Goal: Task Accomplishment & Management: Manage account settings

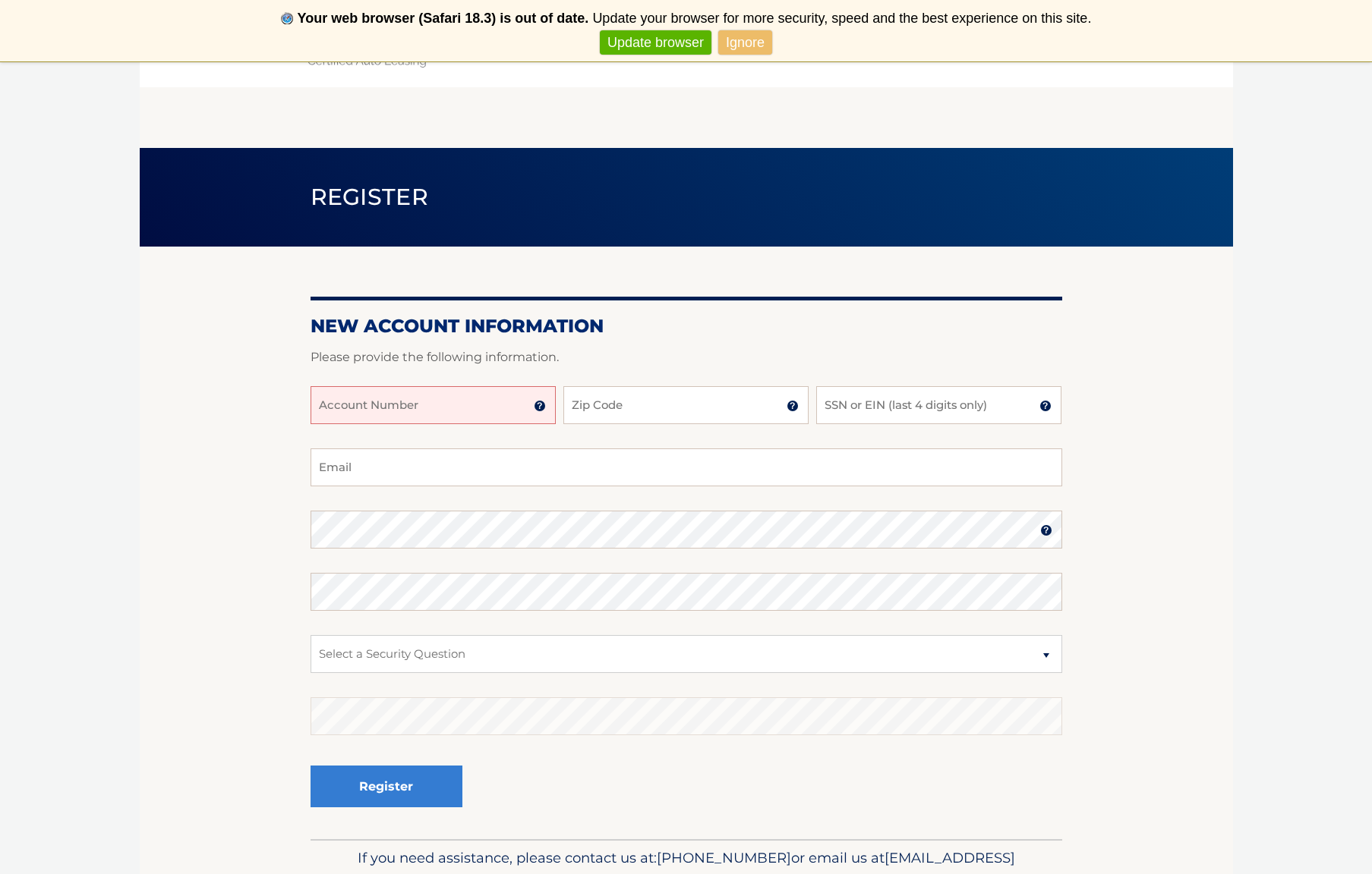
click at [425, 413] on input "Account Number" at bounding box center [433, 405] width 246 height 38
type input "44455607139"
click at [618, 412] on input "Zip Code" at bounding box center [686, 405] width 246 height 38
type input "11561"
click at [900, 407] on input "SSN or EIN (last 4 digits only)" at bounding box center [938, 405] width 246 height 38
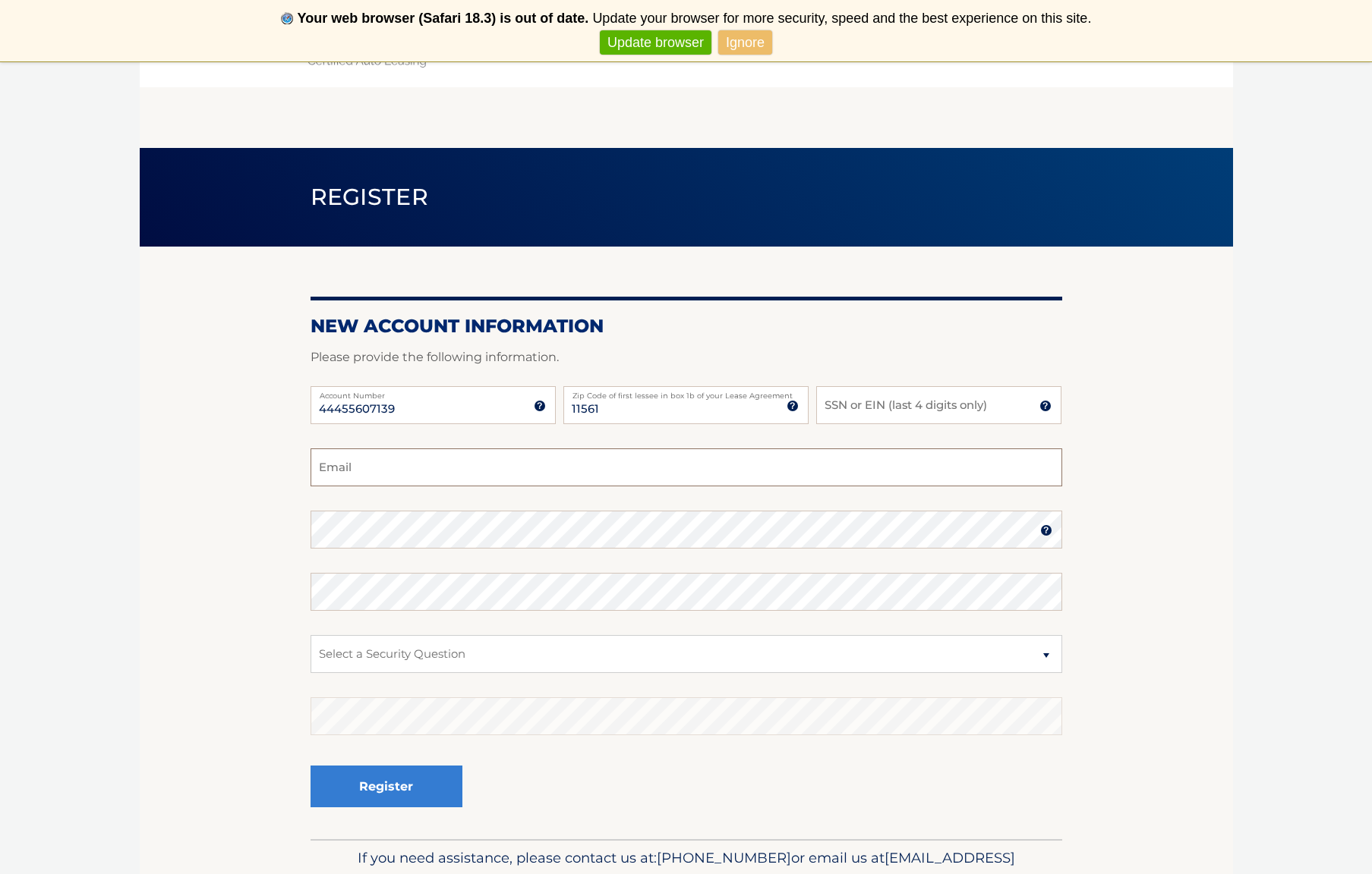
type input "eileenmdavenport@gmail.com"
select select "1"
click at [902, 408] on input "SSN or EIN (last 4 digits only)" at bounding box center [938, 405] width 246 height 38
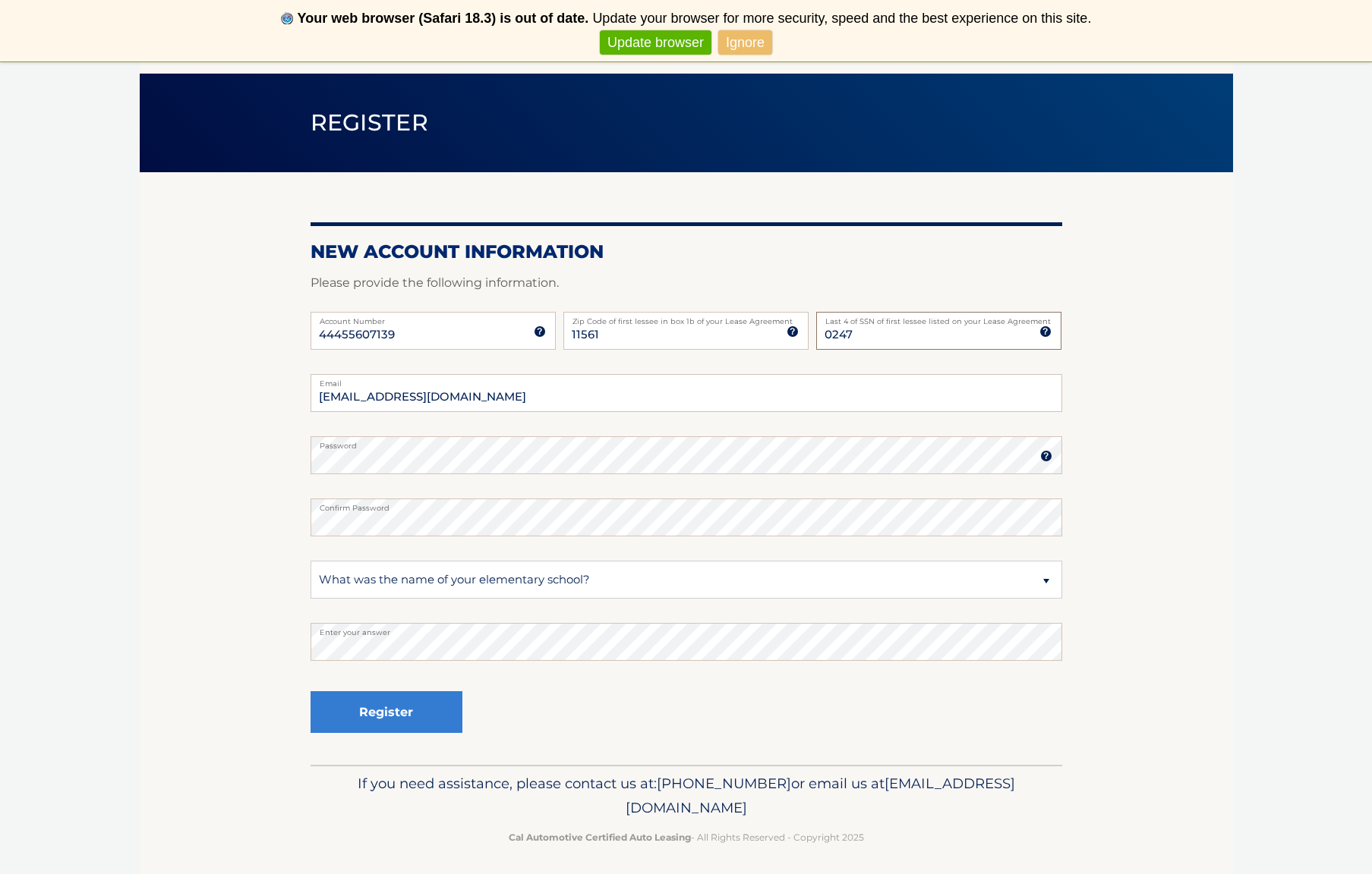
scroll to position [75, 0]
type input "0247"
click at [374, 716] on button "Register" at bounding box center [386, 711] width 152 height 42
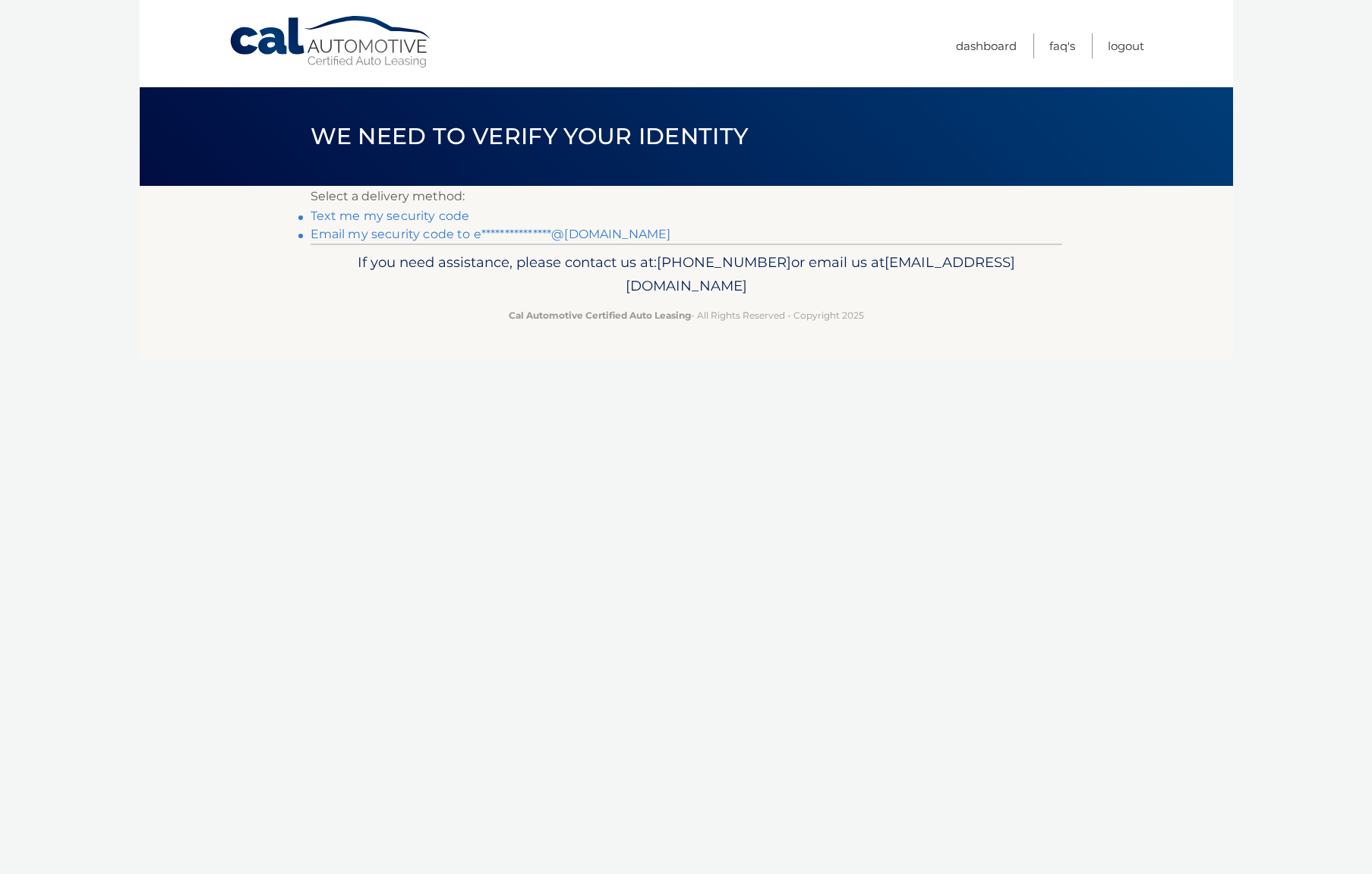
click at [420, 218] on link "Text me my security code" at bounding box center [390, 216] width 160 height 15
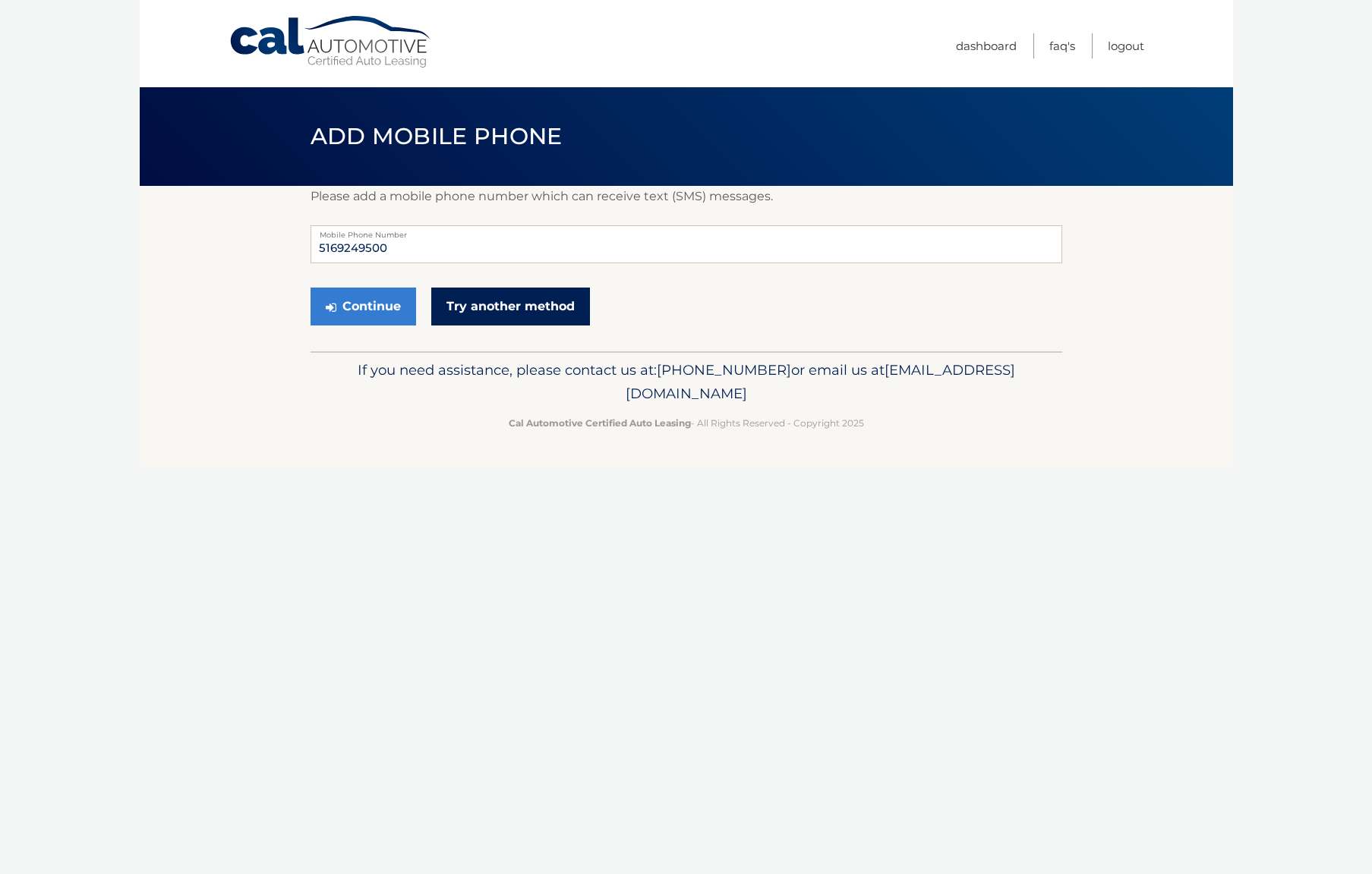
click at [513, 309] on link "Try another method" at bounding box center [511, 306] width 159 height 38
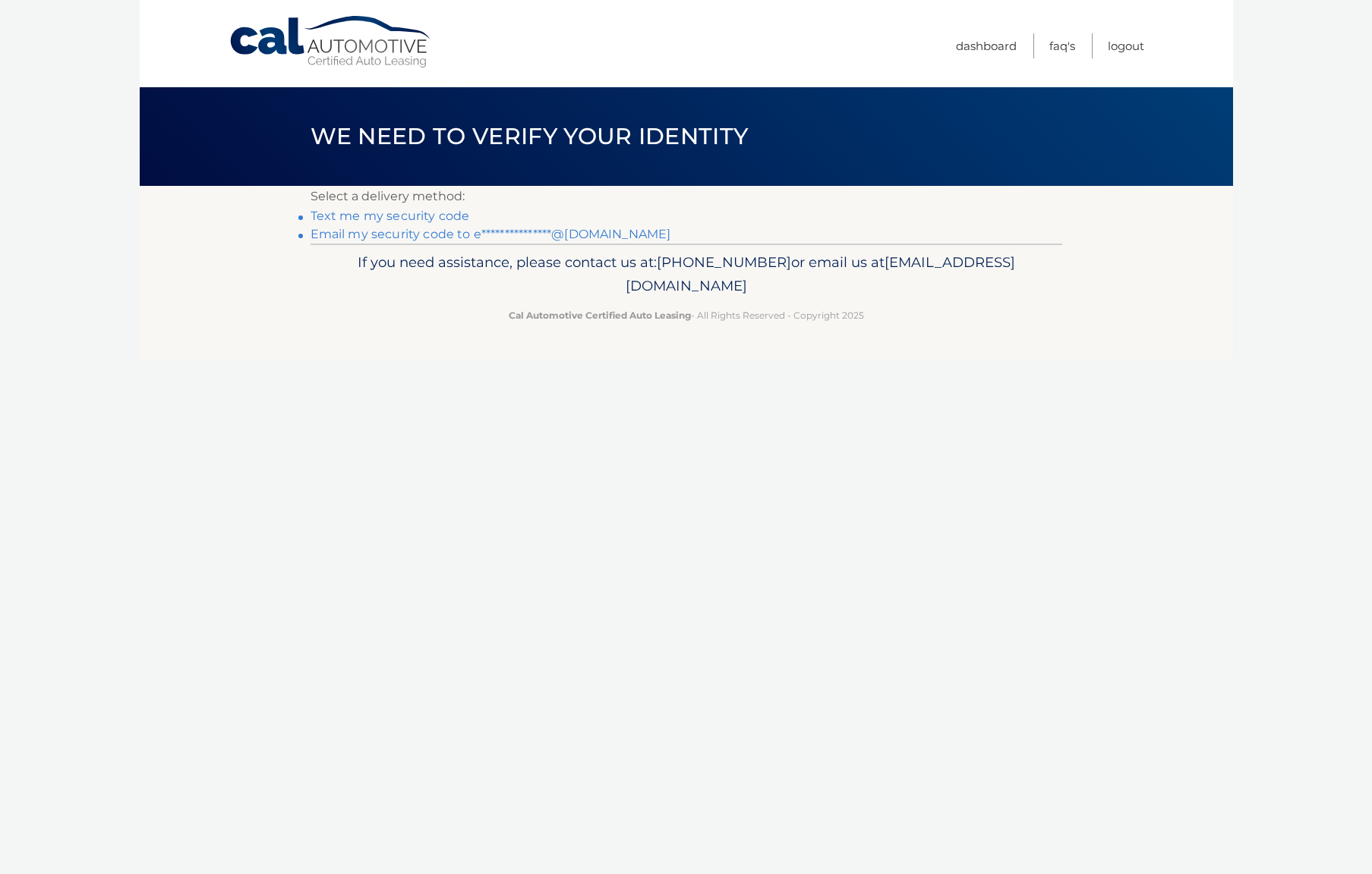
click at [412, 230] on link "**********" at bounding box center [490, 234] width 361 height 15
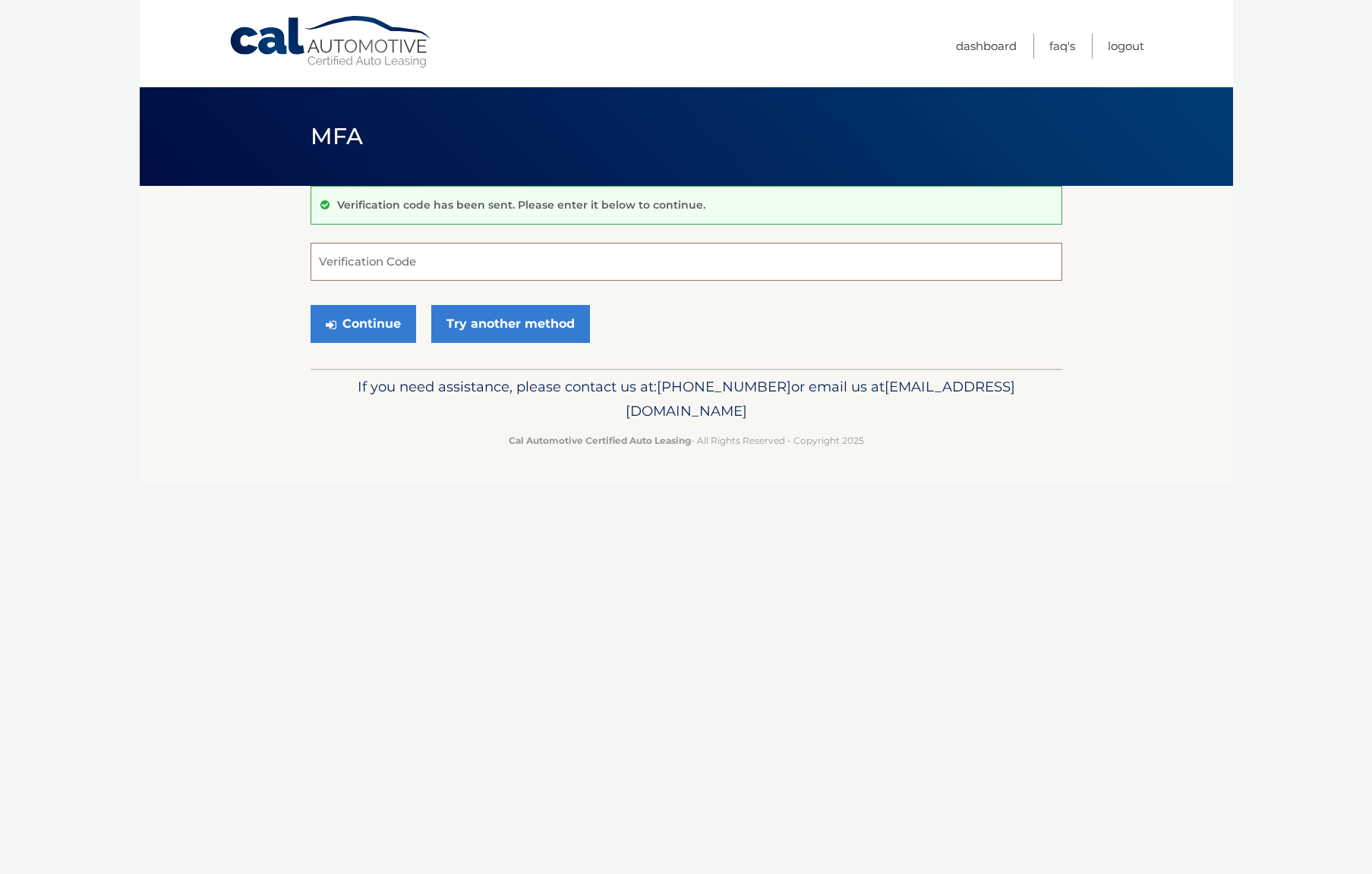
click at [347, 262] on input "Verification Code" at bounding box center [686, 262] width 751 height 38
paste input "349678"
type input "349678"
click at [376, 330] on button "Continue" at bounding box center [363, 324] width 105 height 38
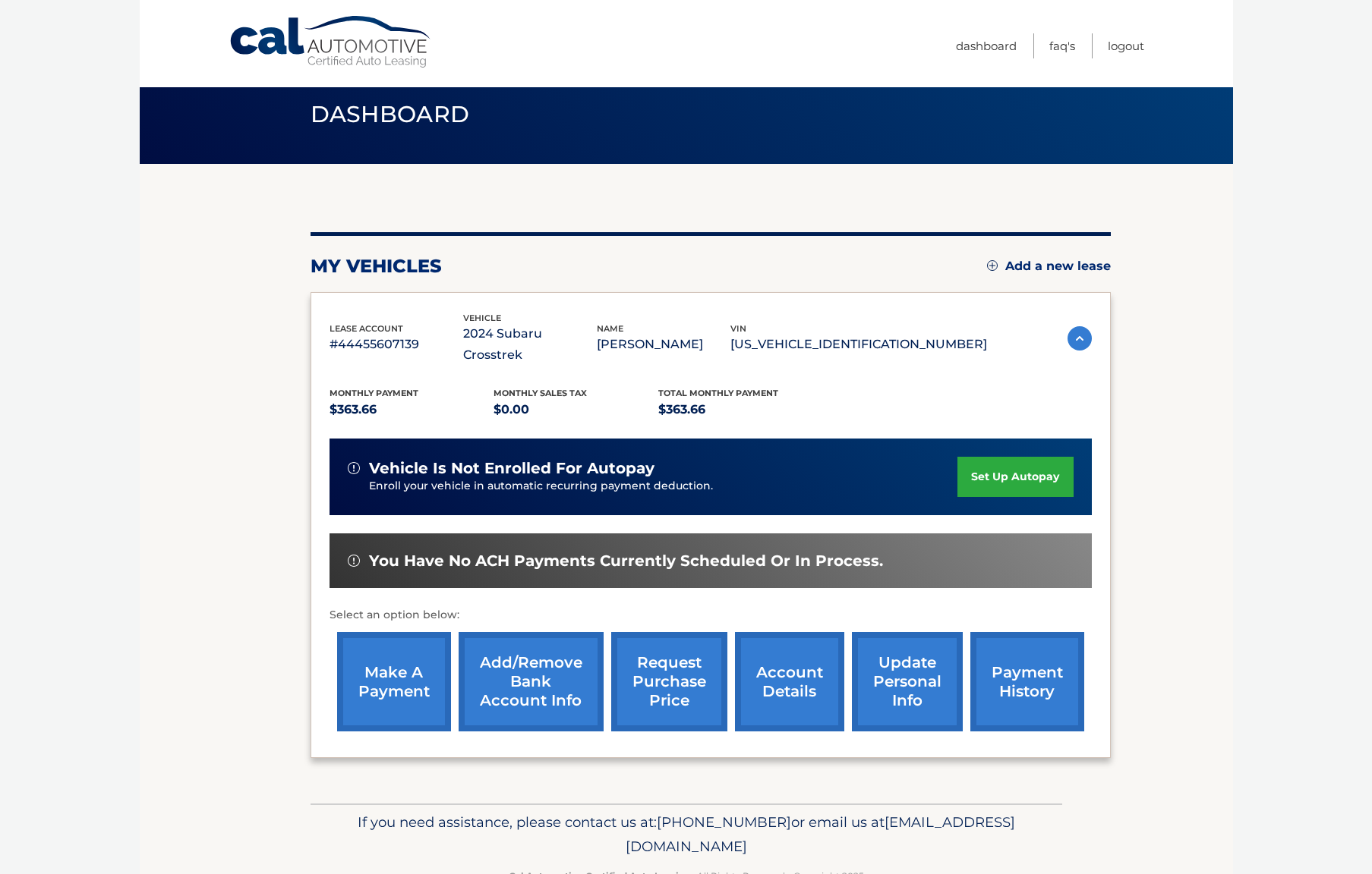
scroll to position [28, 0]
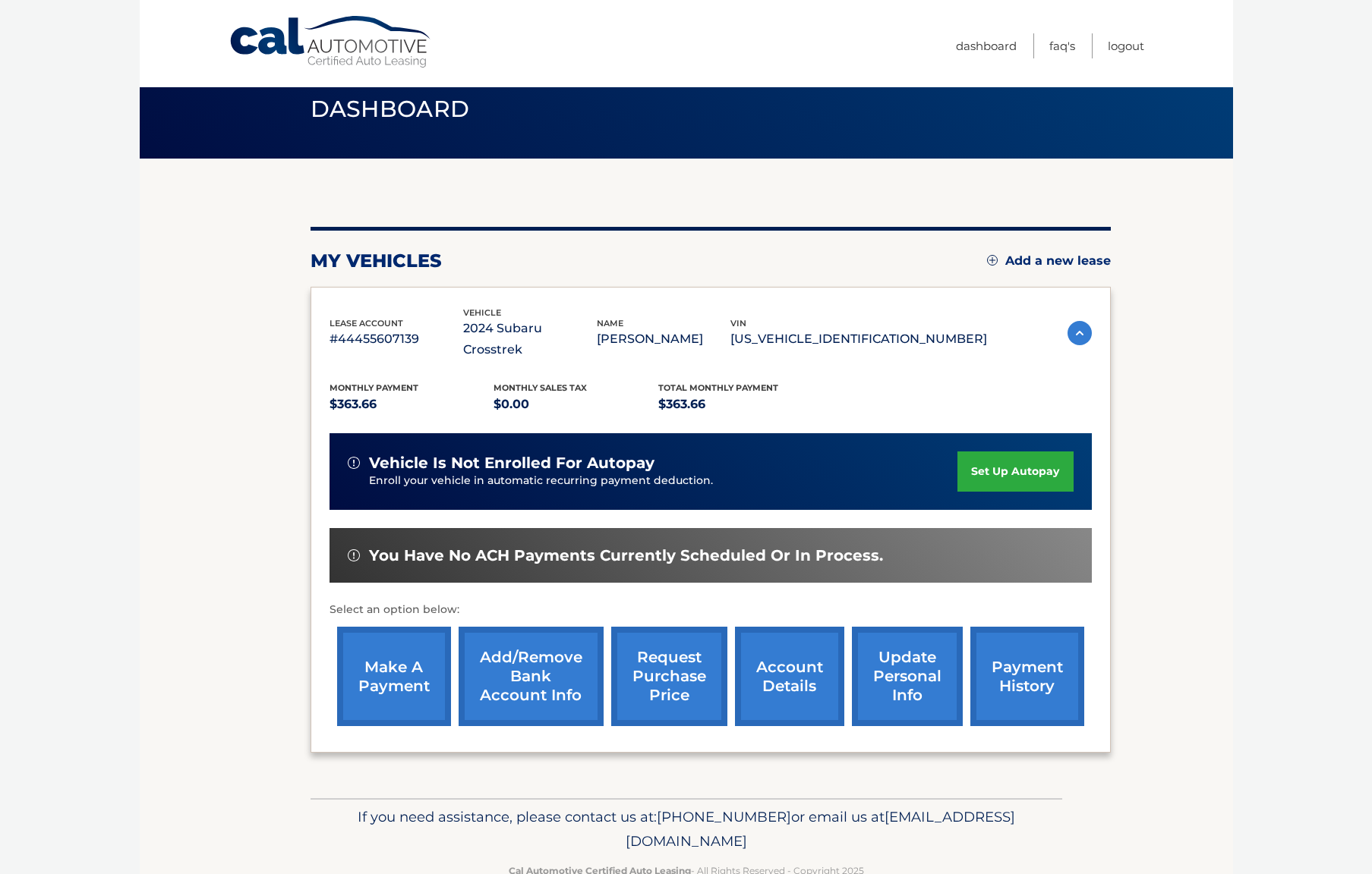
click at [1017, 451] on link "set up autopay" at bounding box center [1015, 471] width 115 height 41
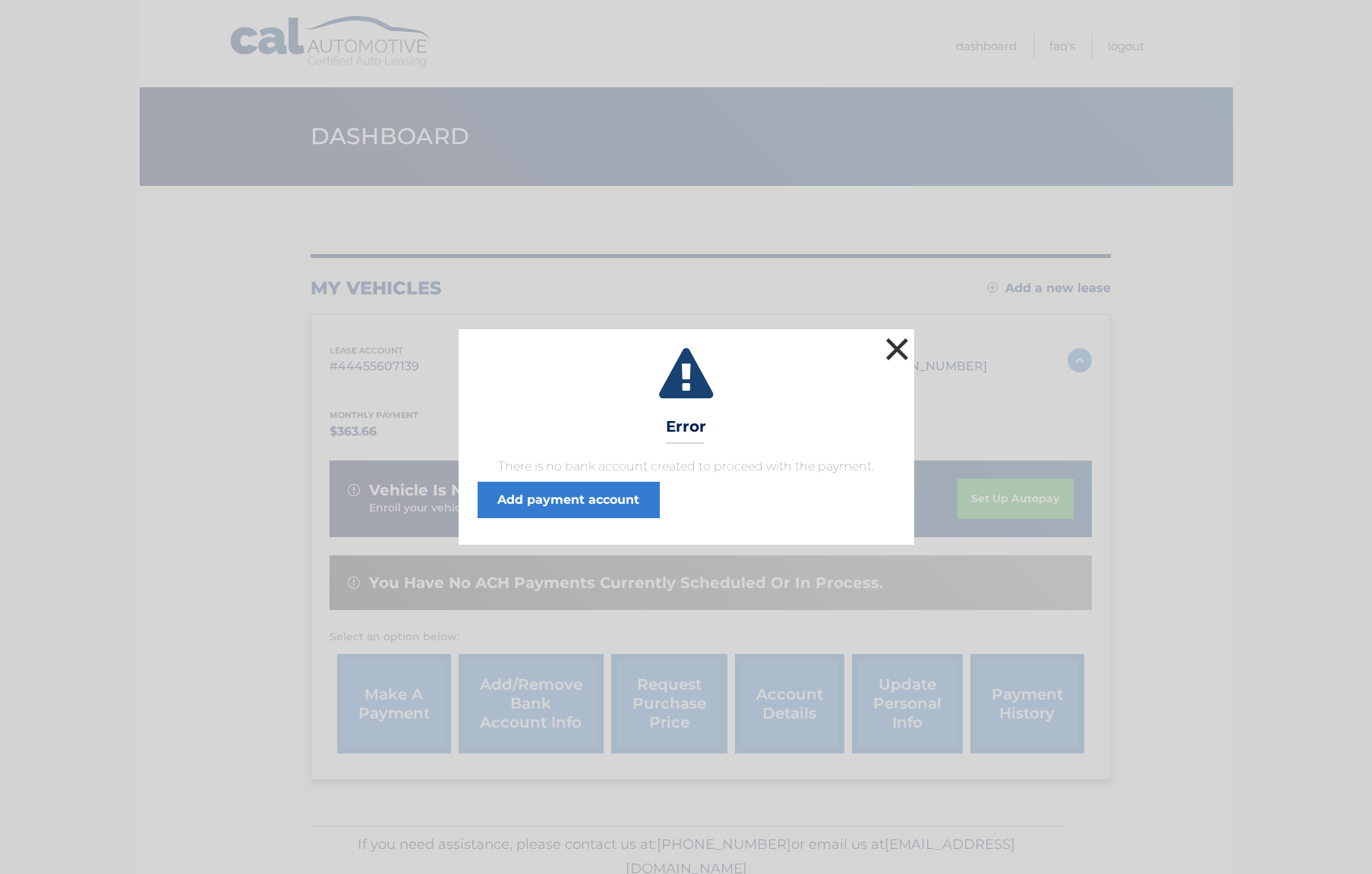
click at [900, 347] on button "×" at bounding box center [896, 348] width 30 height 30
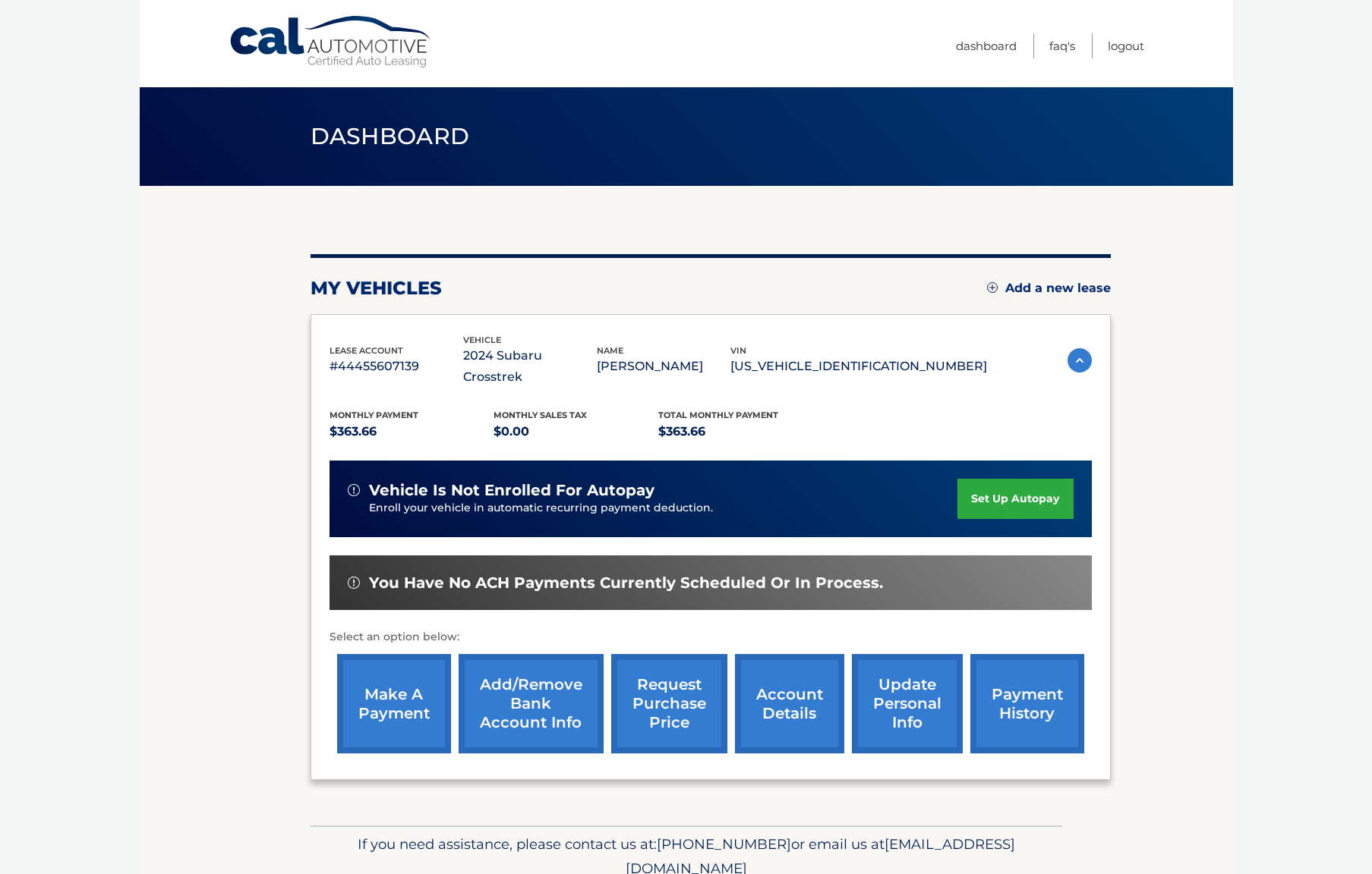
click at [539, 674] on link "Add/Remove bank account info" at bounding box center [531, 703] width 145 height 100
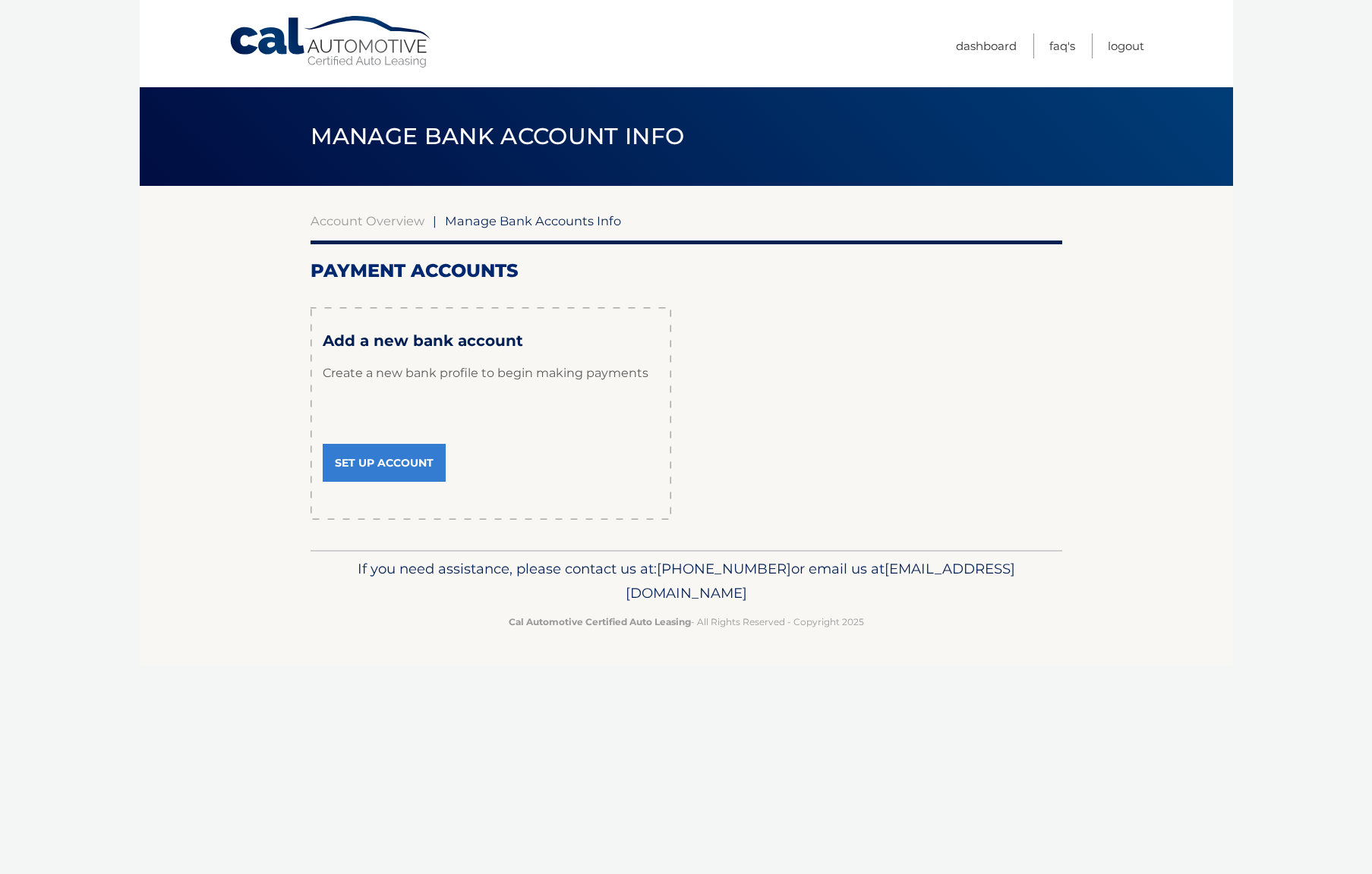
click at [378, 450] on link "Set Up Account" at bounding box center [384, 463] width 123 height 38
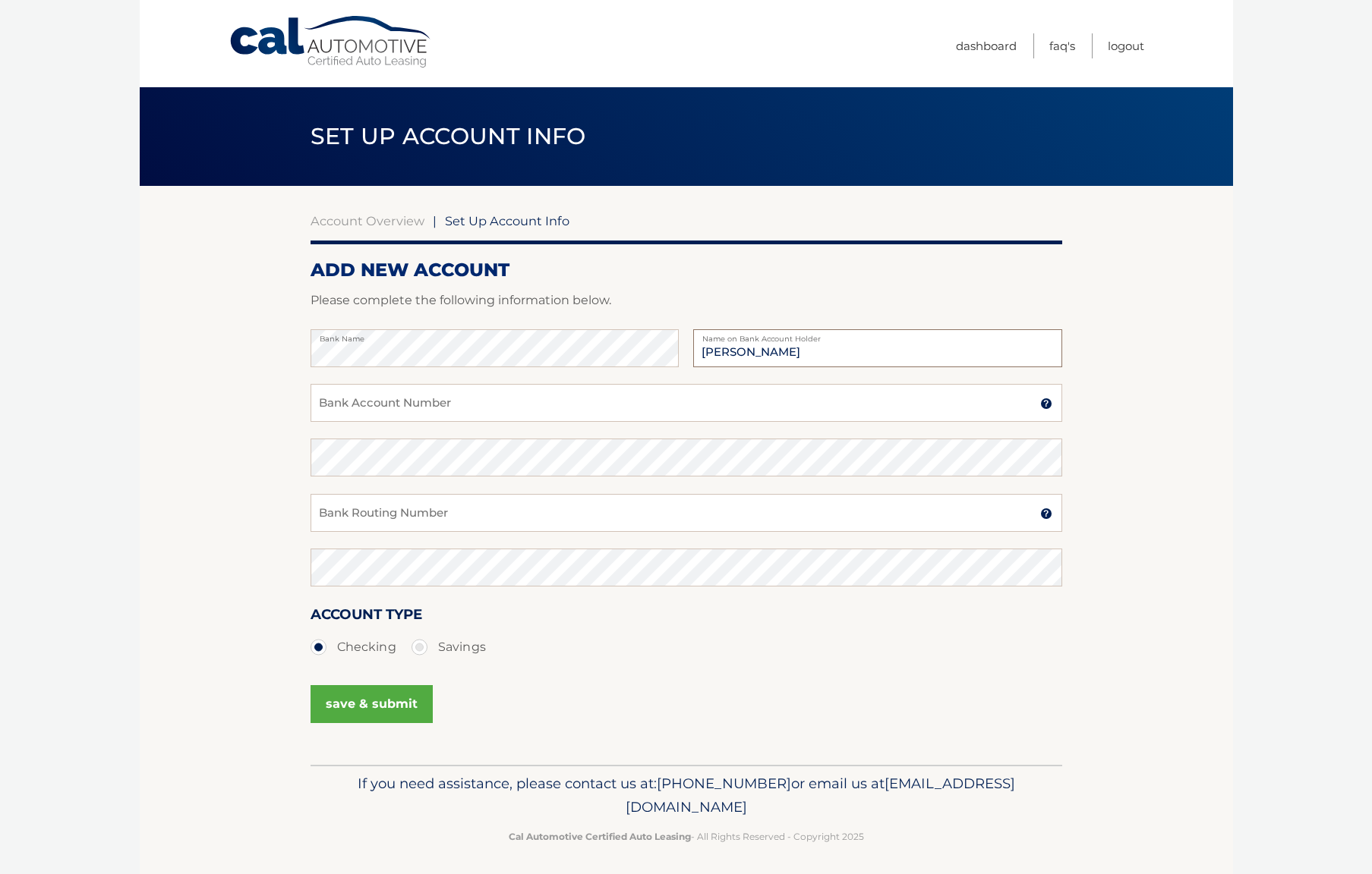
type input "[PERSON_NAME]"
click at [366, 409] on input "Bank Account Number" at bounding box center [686, 403] width 751 height 38
click at [578, 398] on input "Bank Account Number" at bounding box center [686, 403] width 751 height 38
drag, startPoint x: 382, startPoint y: 412, endPoint x: 402, endPoint y: 408, distance: 20.4
click at [384, 411] on input "701015320" at bounding box center [686, 403] width 751 height 38
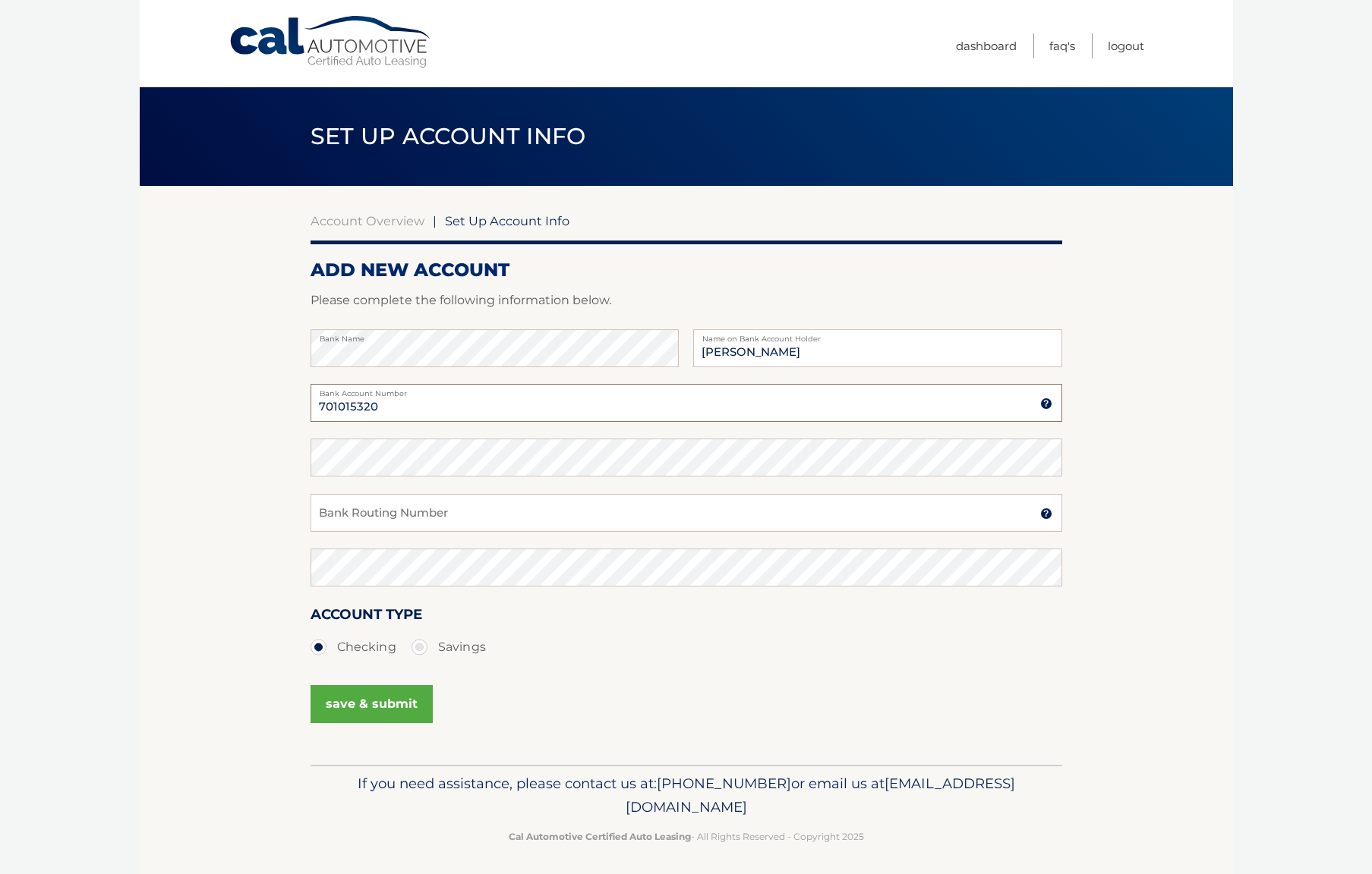
drag, startPoint x: 402, startPoint y: 408, endPoint x: 267, endPoint y: 399, distance: 135.3
click at [267, 399] on section "Account Overview | Set Up Account Info ADD NEW ACCOUNT Please complete the foll…" at bounding box center [686, 475] width 1093 height 579
type input "021000021"
click at [367, 518] on input "Bank Routing Number" at bounding box center [686, 513] width 751 height 38
type input "701015320"
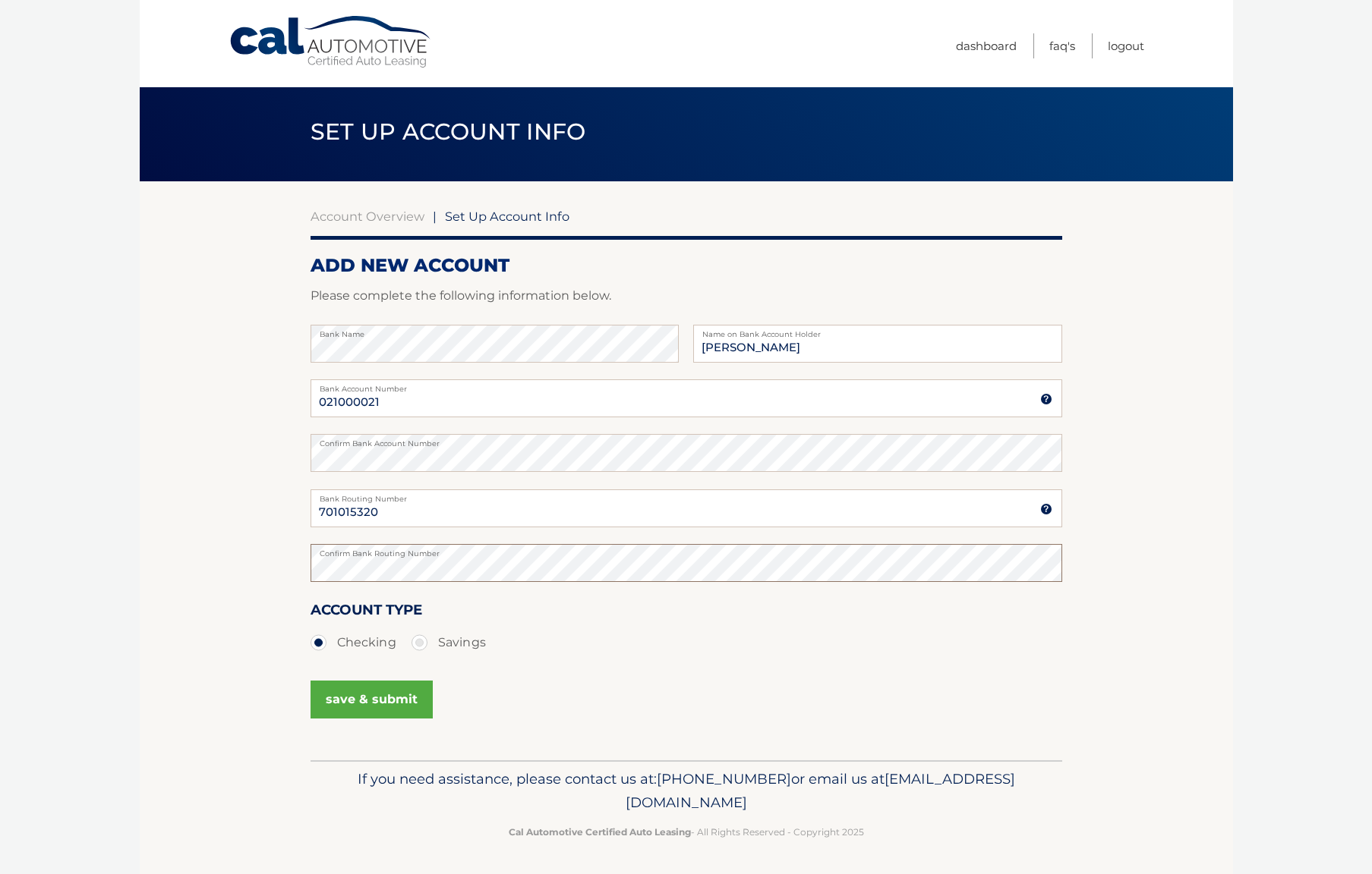
scroll to position [4, 0]
click at [357, 703] on button "save & submit" at bounding box center [371, 700] width 122 height 38
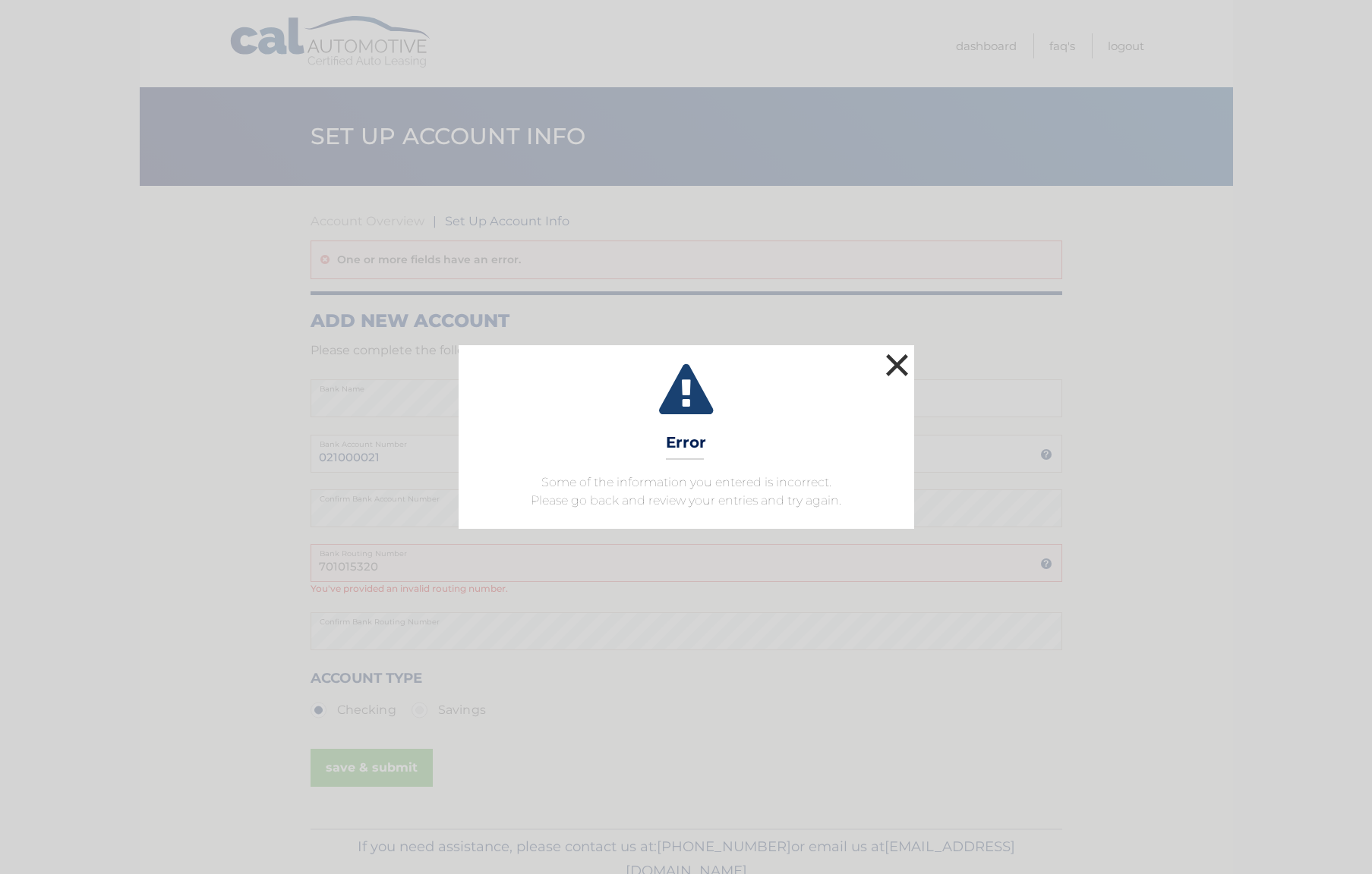
click at [895, 366] on button "×" at bounding box center [896, 365] width 30 height 30
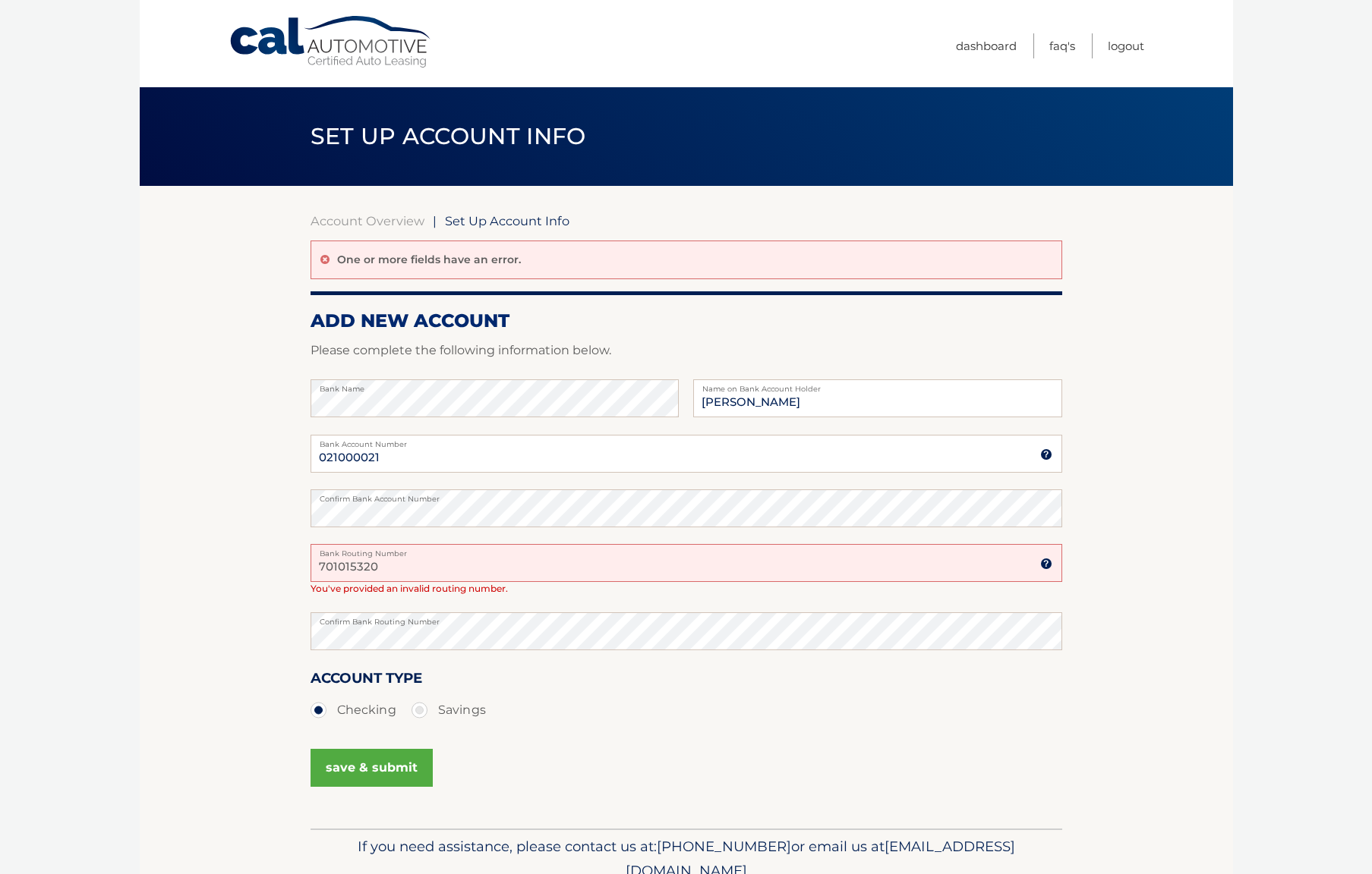
scroll to position [0, 1]
drag, startPoint x: 419, startPoint y: 573, endPoint x: 305, endPoint y: 566, distance: 114.2
click at [305, 566] on section "Account Overview | Set Up Account Info One or more fields have an error. ADD NE…" at bounding box center [686, 506] width 1093 height 642
type input "701"
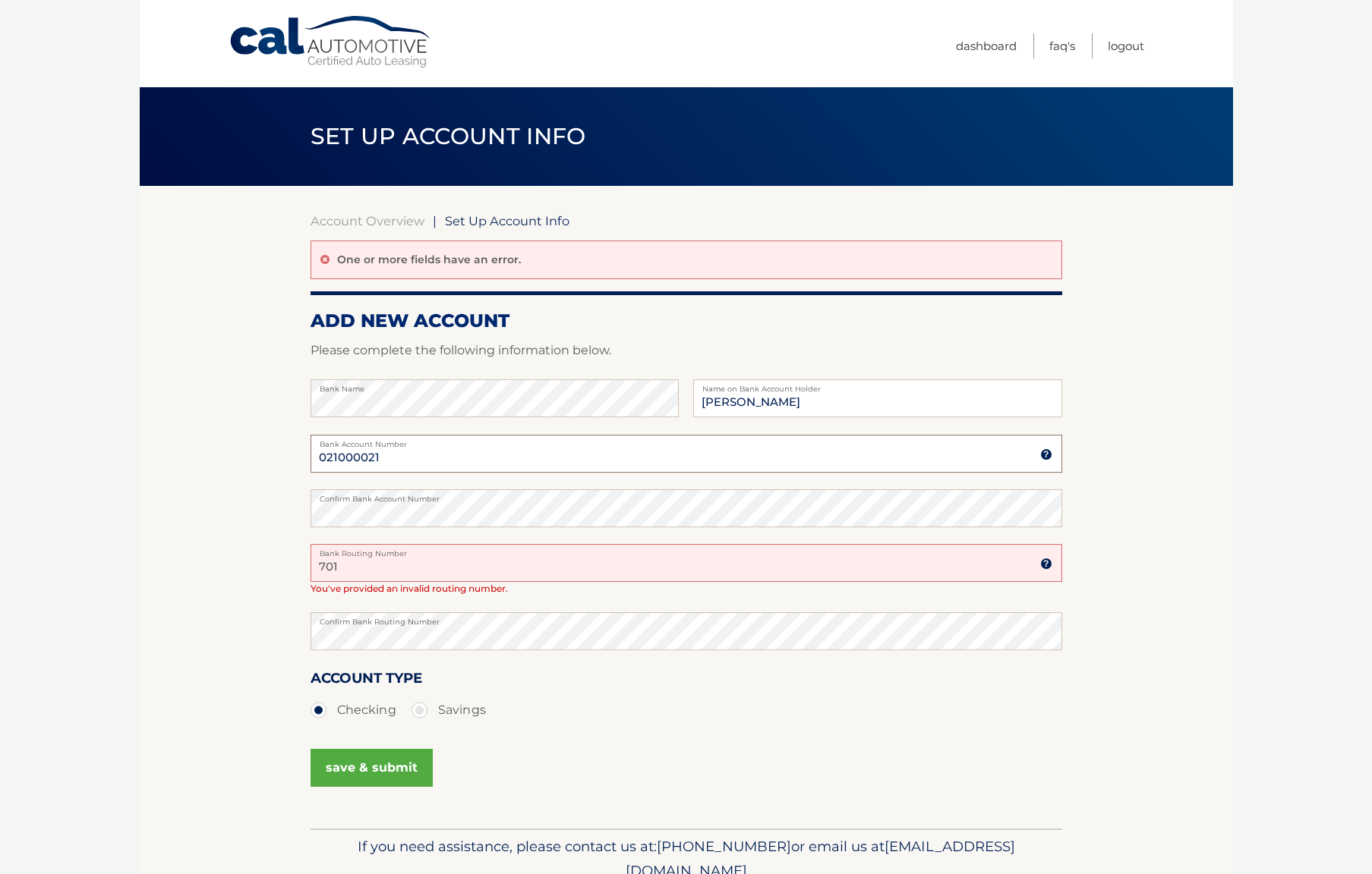
drag, startPoint x: 413, startPoint y: 450, endPoint x: 285, endPoint y: 452, distance: 128.0
click at [285, 452] on section "Account Overview | Set Up Account Info One or more fields have an error. ADD NE…" at bounding box center [686, 506] width 1093 height 642
type input "701015320"
click at [284, 509] on section "Account Overview | Set Up Account Info One or more fields have an error. ADD NE…" at bounding box center [686, 506] width 1093 height 642
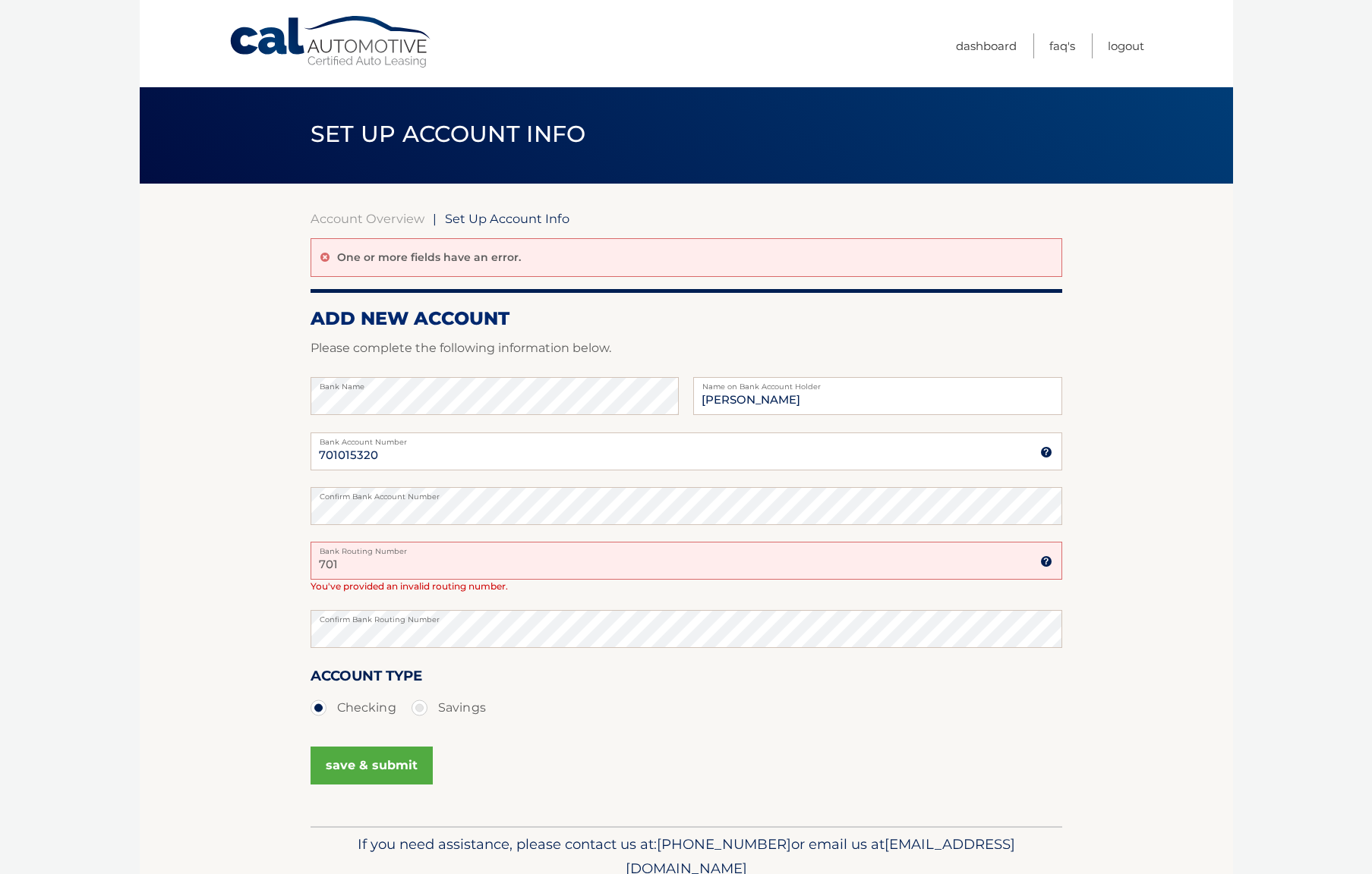
drag, startPoint x: 351, startPoint y: 569, endPoint x: 289, endPoint y: 565, distance: 62.1
click at [289, 566] on section "Account Overview | Set Up Account Info One or more fields have an error. ADD NE…" at bounding box center [686, 505] width 1093 height 642
type input "021000021"
click at [270, 629] on section "Account Overview | Set Up Account Info One or more fields have an error. ADD NE…" at bounding box center [686, 505] width 1093 height 642
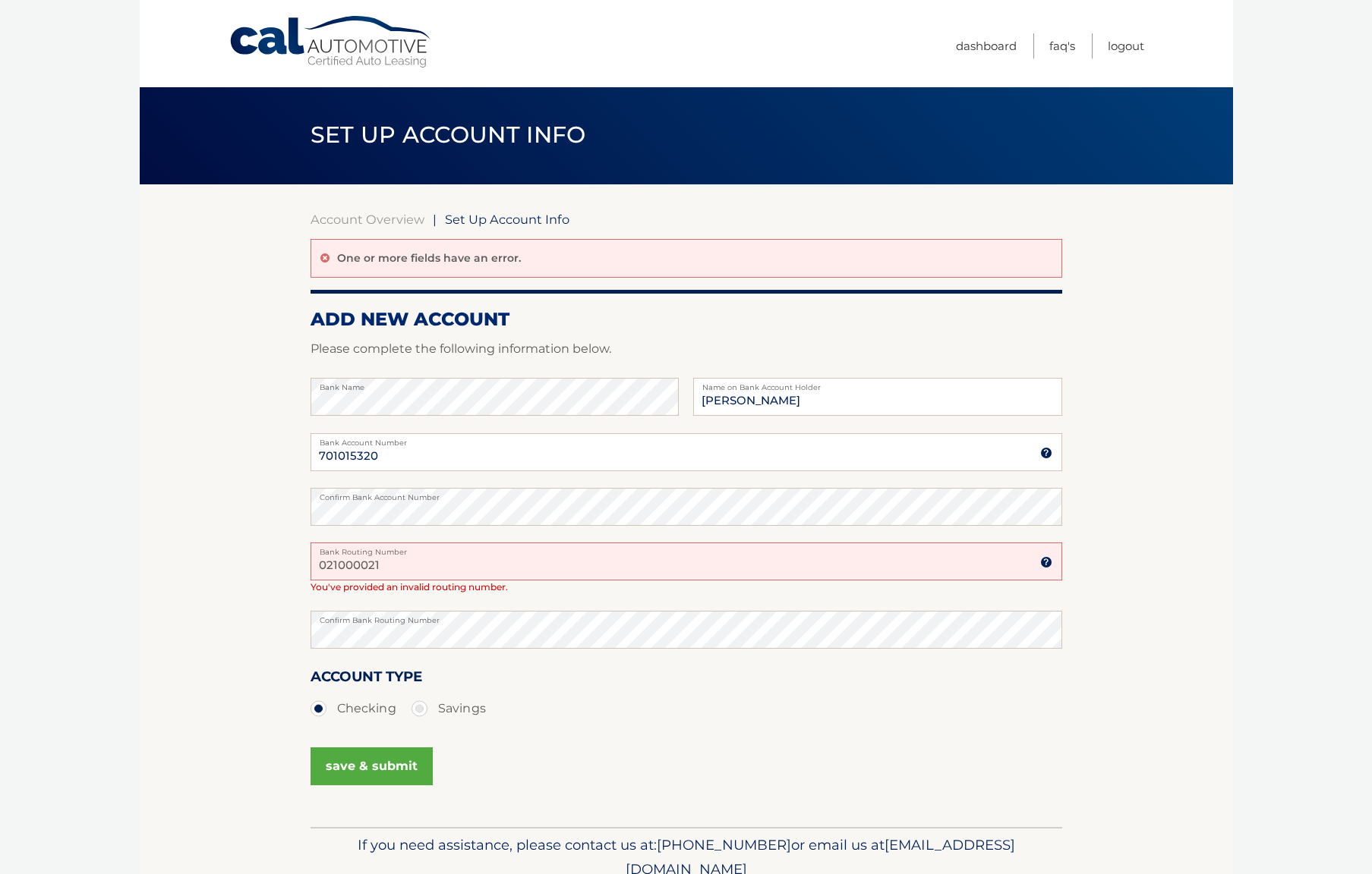
click at [395, 766] on button "save & submit" at bounding box center [371, 766] width 122 height 38
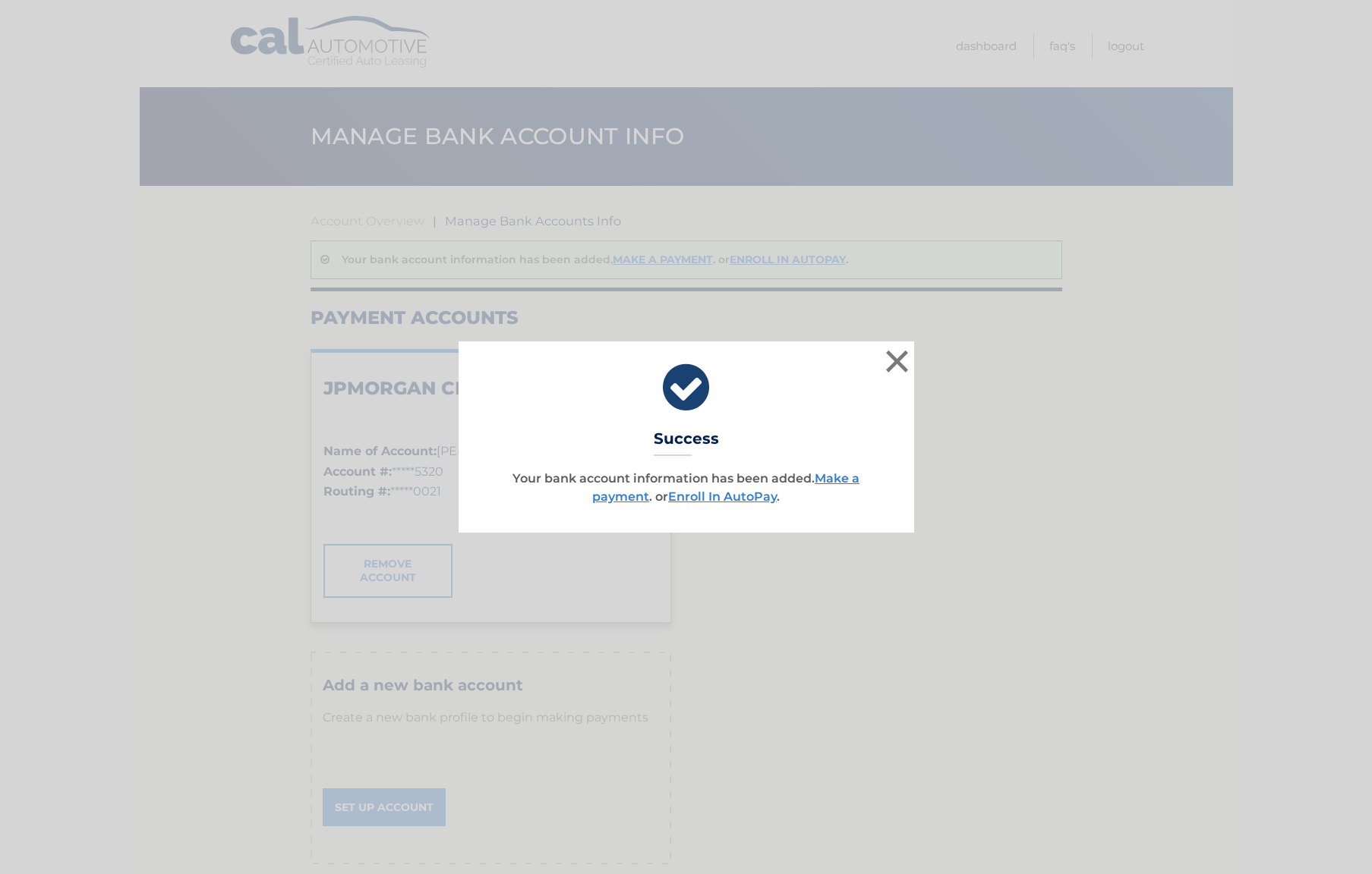
click at [358, 764] on div "× Success Your bank account information has been added. Make a payment . or Enr…" at bounding box center [686, 437] width 1372 height 874
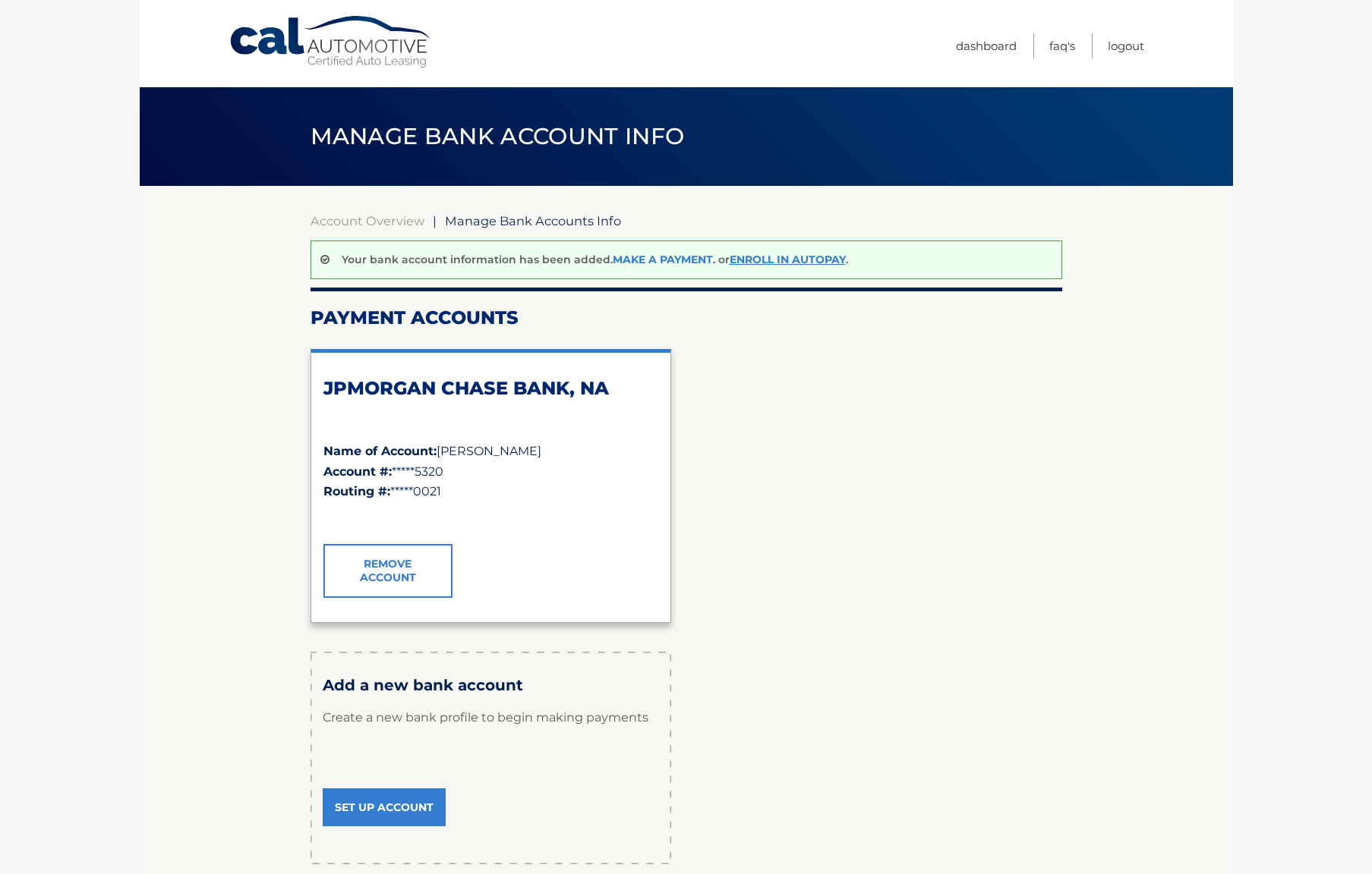
click at [643, 257] on link "Make a payment" at bounding box center [663, 259] width 100 height 14
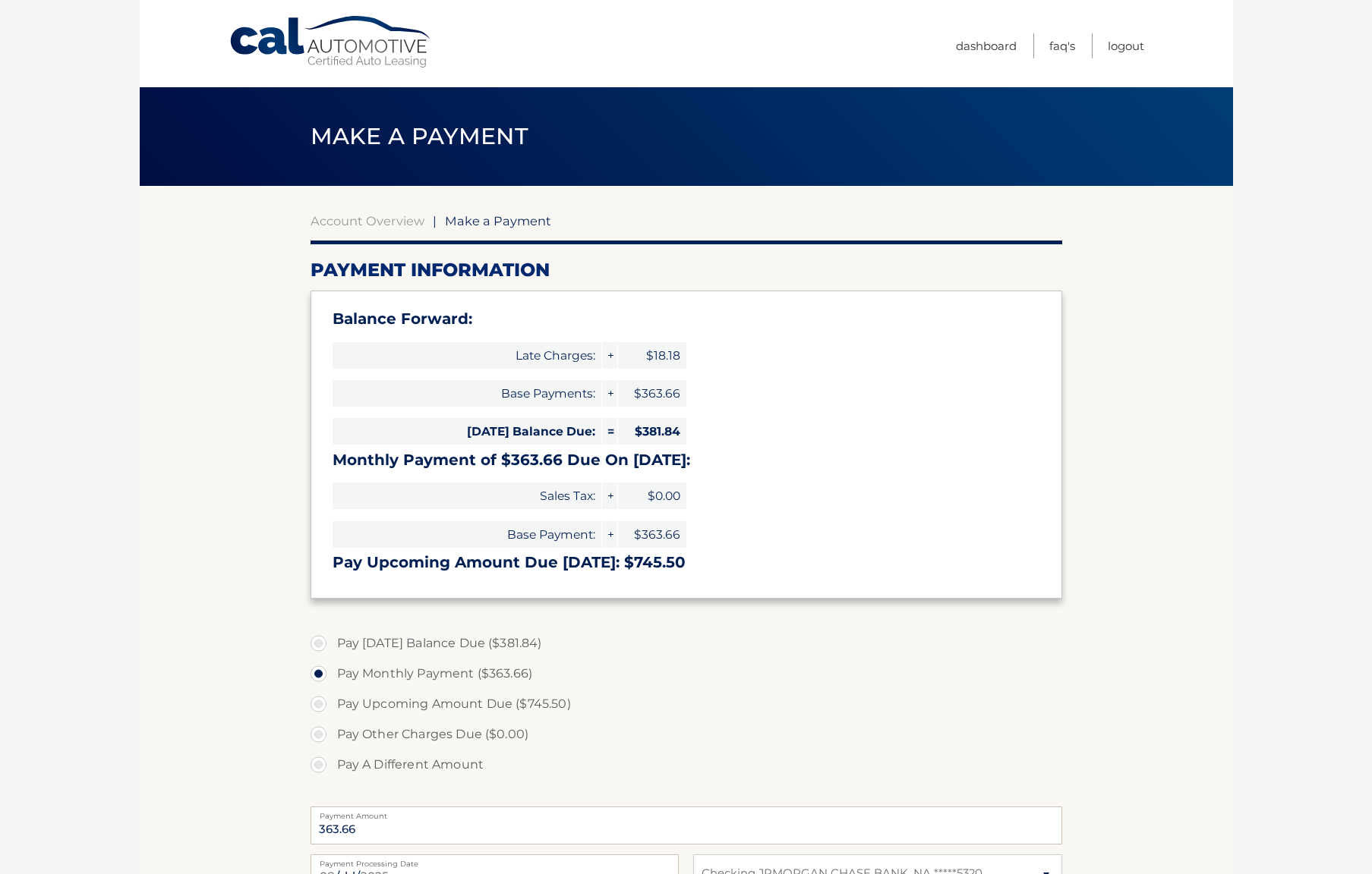
select select "NWU3NDhmYTgtYmFmNC00ZDg2LWJmYWYtMzk4Y2MwZWJiNDE4"
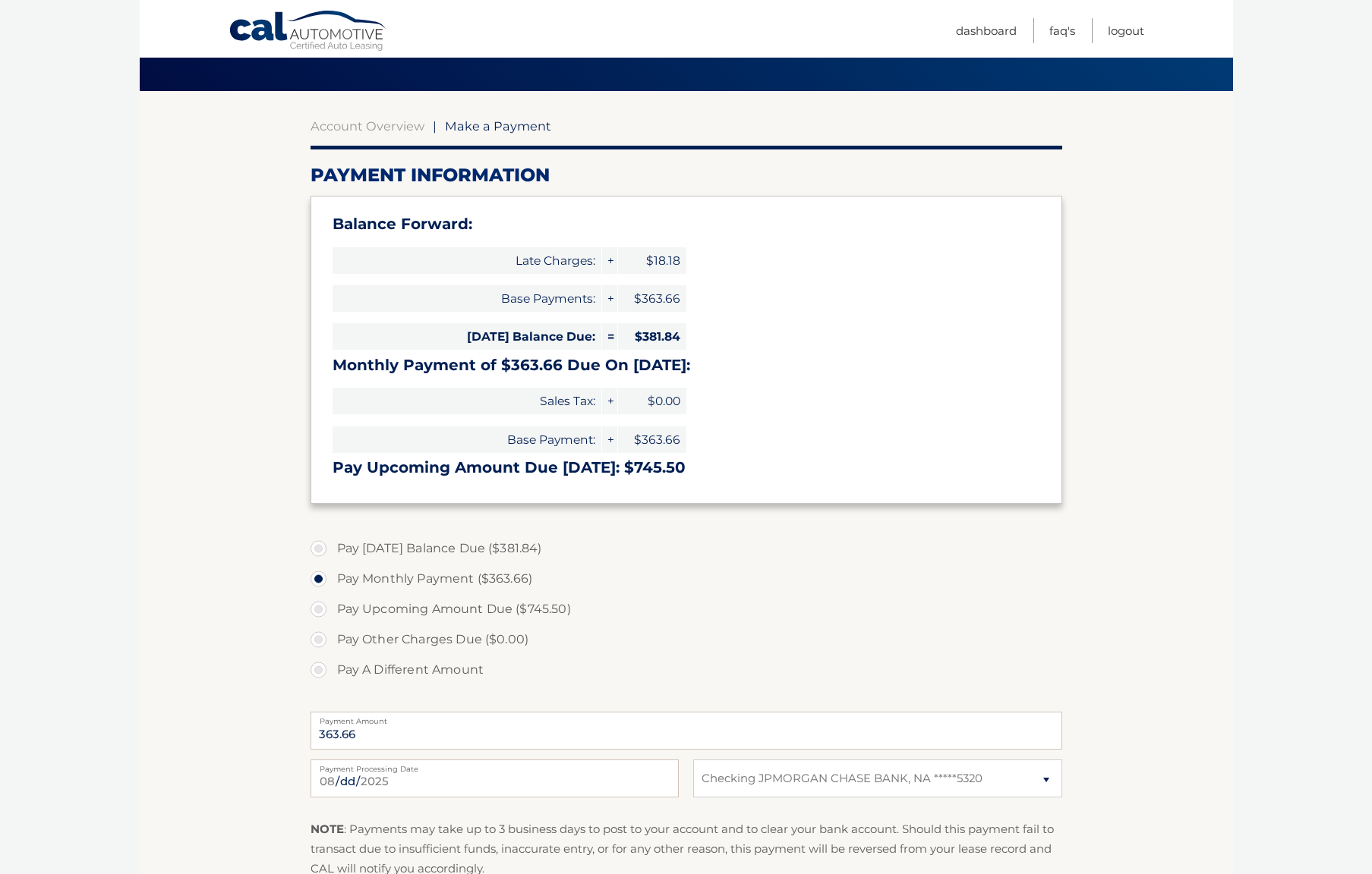
scroll to position [110, 0]
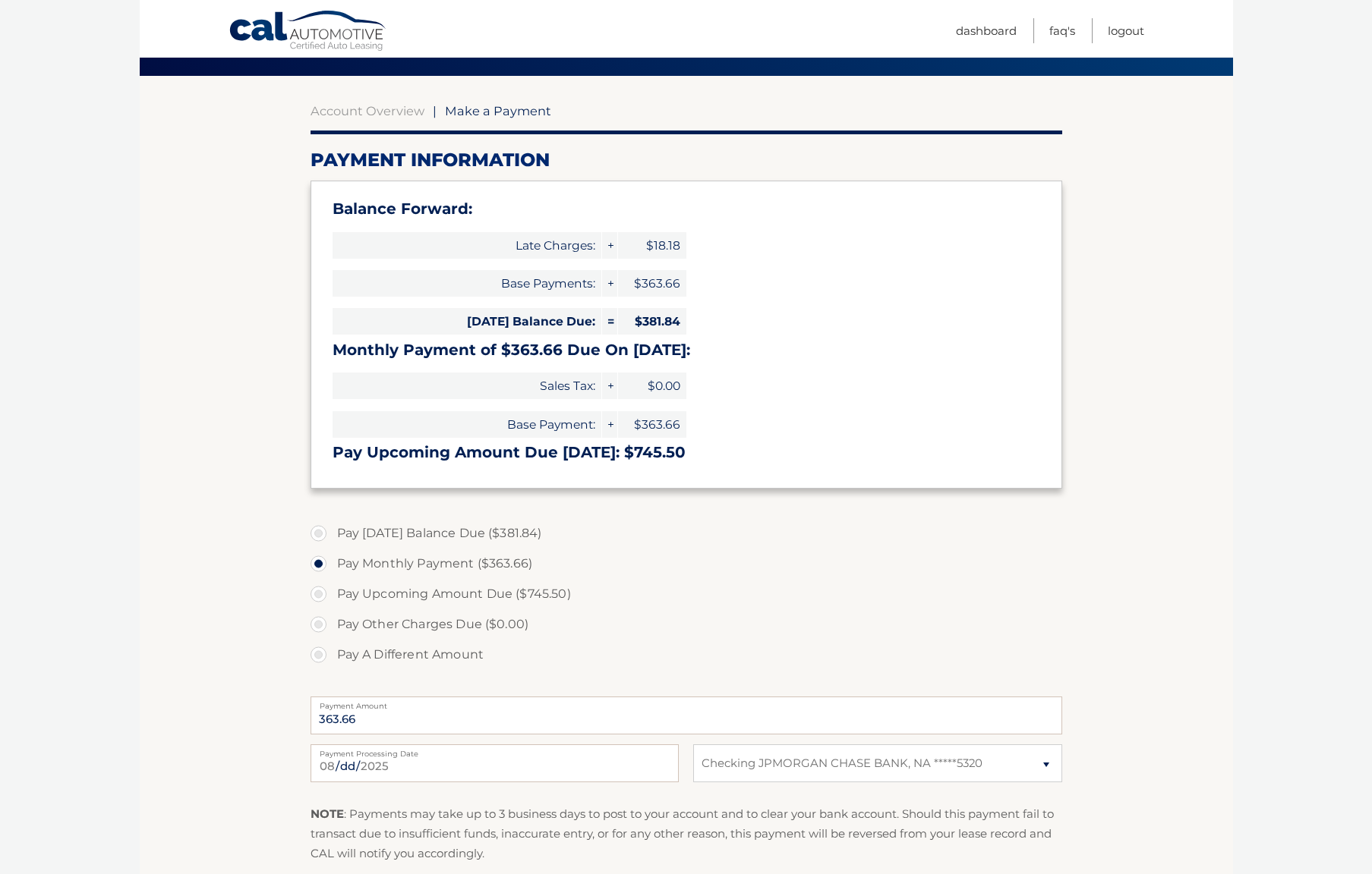
click at [323, 654] on label "Pay A Different Amount" at bounding box center [686, 654] width 751 height 30
click at [323, 654] on input "Pay A Different Amount" at bounding box center [324, 652] width 15 height 24
radio input "true"
click at [403, 721] on input "Payment Amount" at bounding box center [686, 715] width 751 height 38
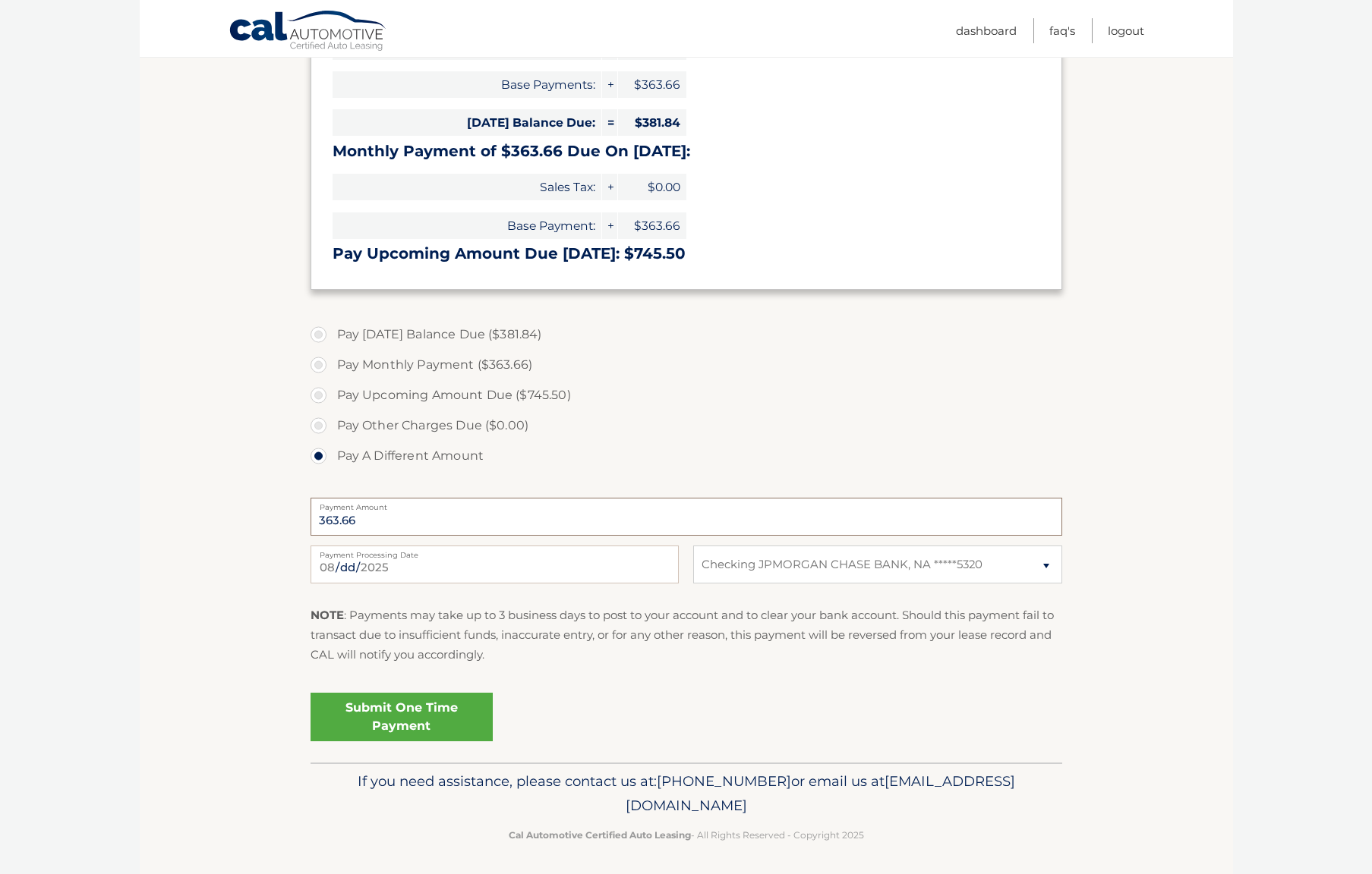
scroll to position [308, 0]
type input "363.66"
click at [412, 718] on link "Submit One Time Payment" at bounding box center [401, 718] width 182 height 49
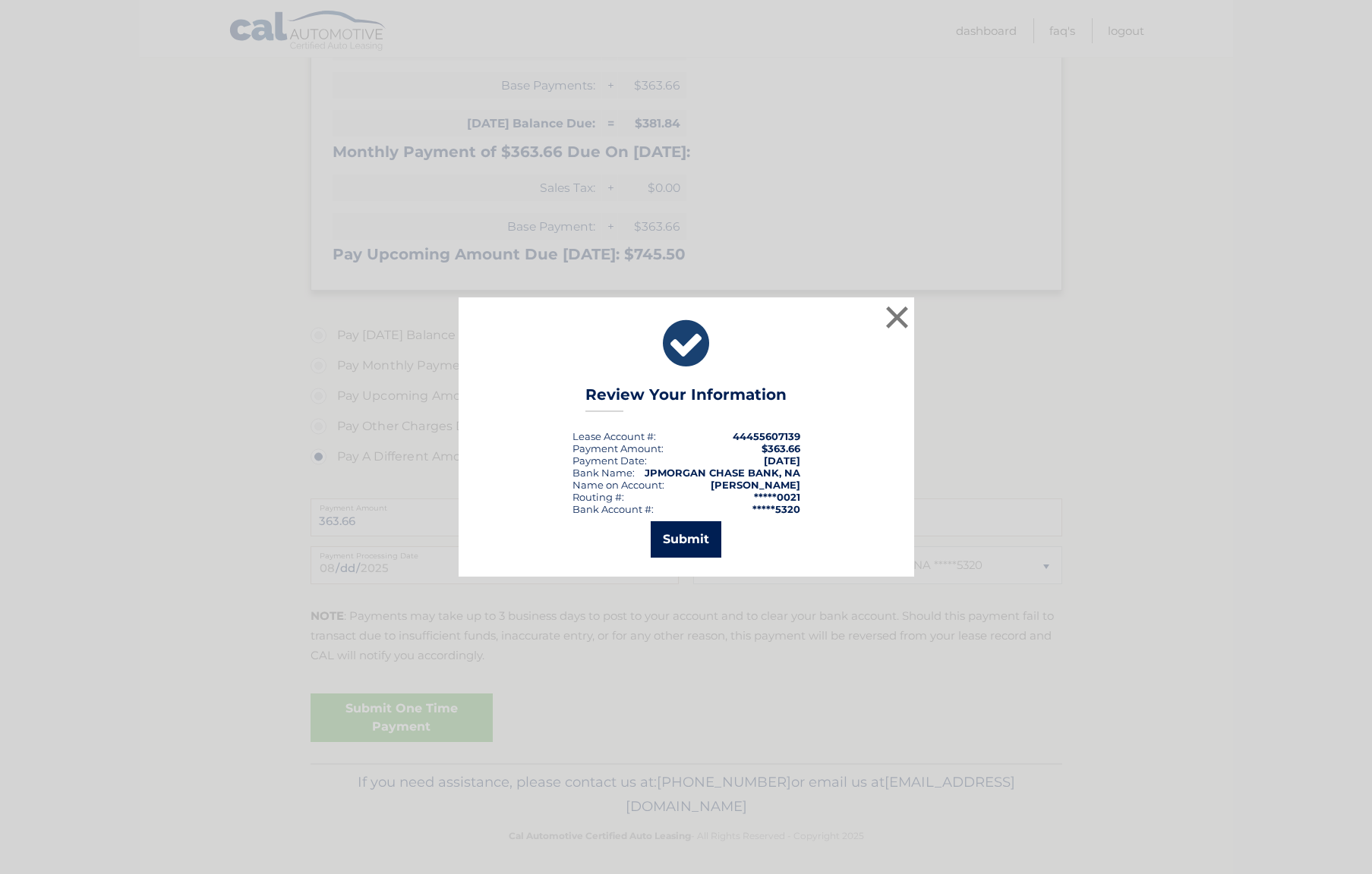
click at [681, 539] on button "Submit" at bounding box center [686, 539] width 71 height 36
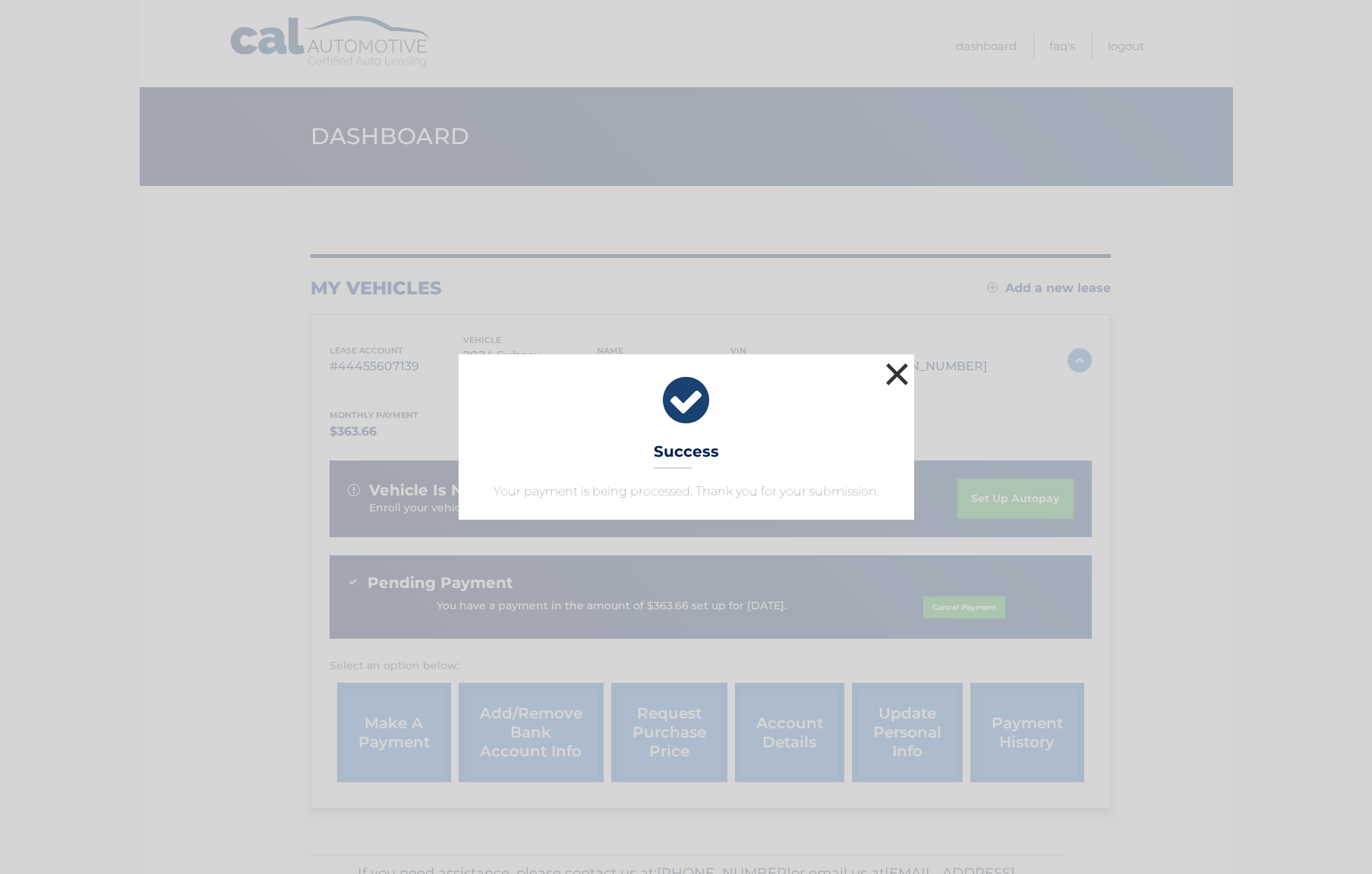
click at [893, 375] on button "×" at bounding box center [896, 373] width 30 height 30
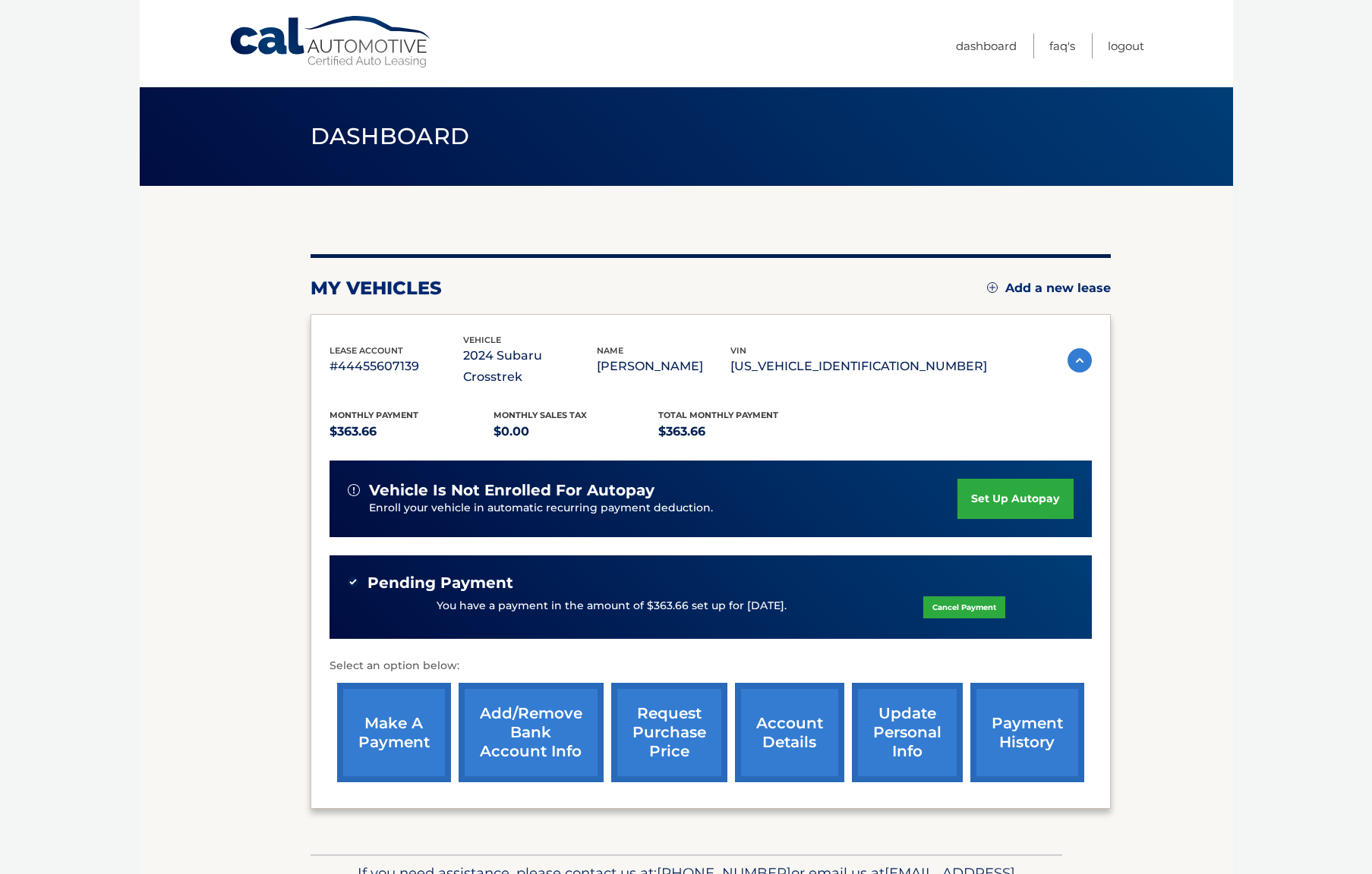
click at [1019, 479] on link "set up autopay" at bounding box center [1015, 499] width 115 height 41
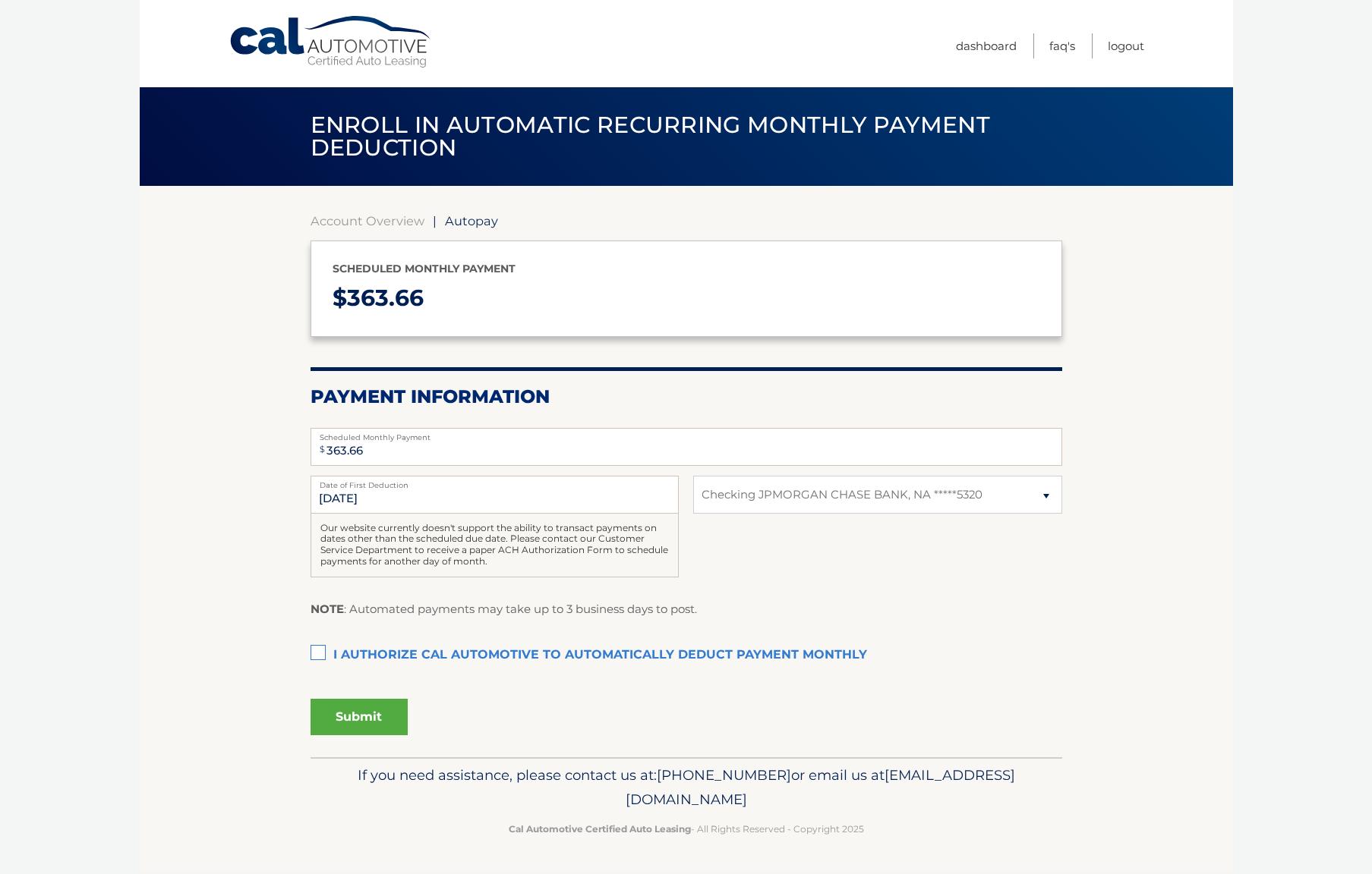
select select "NWU3NDhmYTgtYmFmNC00ZDg2LWJmYWYtMzk4Y2MwZWJiNDE4"
drag, startPoint x: 416, startPoint y: 497, endPoint x: 424, endPoint y: 498, distance: 8.1
click at [416, 497] on input "[DATE]" at bounding box center [494, 494] width 368 height 38
drag, startPoint x: 326, startPoint y: 497, endPoint x: 333, endPoint y: 497, distance: 7.0
click at [327, 497] on input "9/1/2025" at bounding box center [494, 494] width 368 height 38
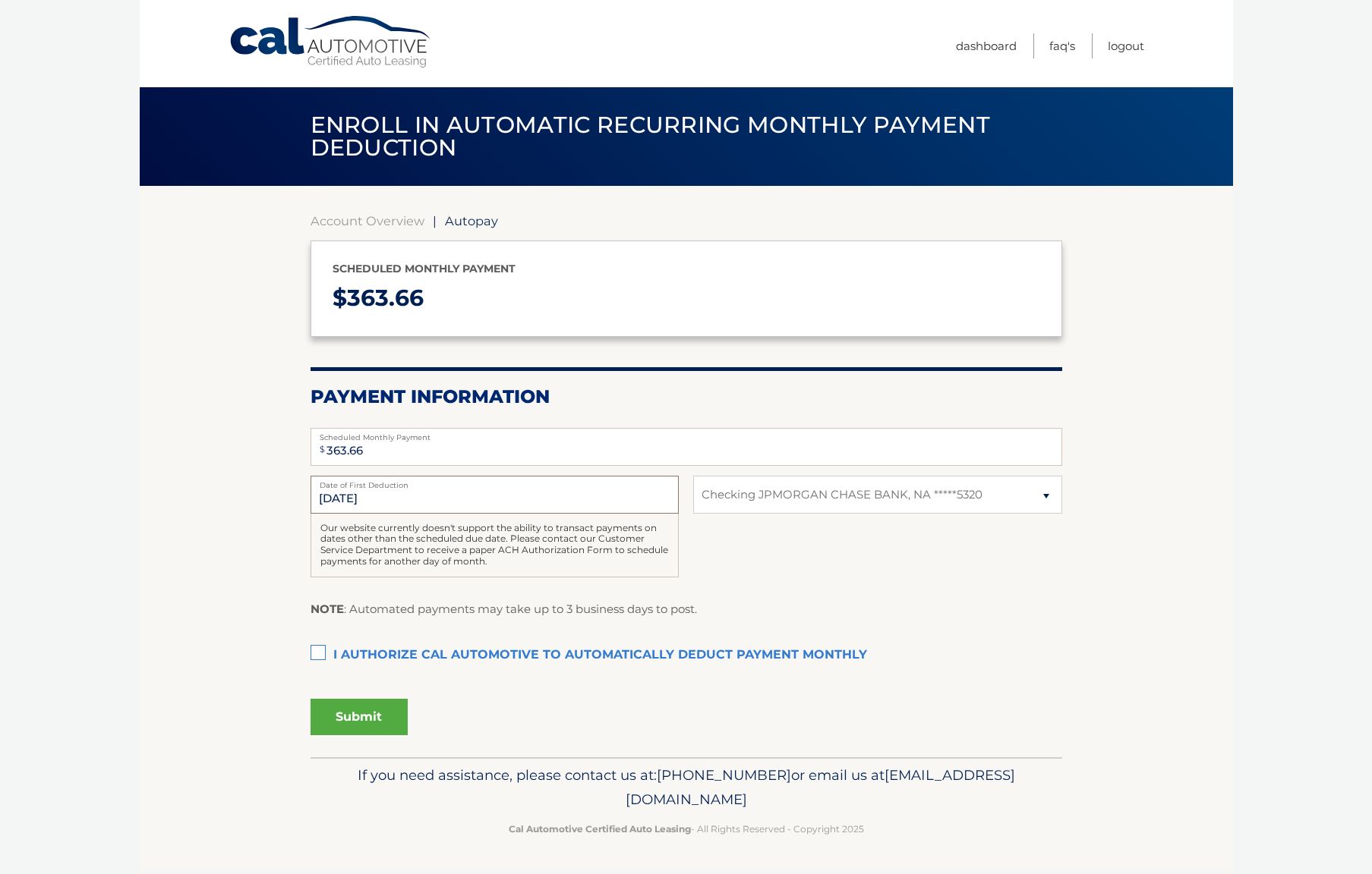
click at [331, 497] on input "9/1/2025" at bounding box center [494, 494] width 368 height 38
drag, startPoint x: 387, startPoint y: 493, endPoint x: 297, endPoint y: 497, distance: 90.1
click at [297, 497] on section "Account Overview | Autopay Scheduled monthly payment $ 363.66 Payment Informati…" at bounding box center [686, 471] width 1093 height 571
click at [432, 505] on input "9/1/2025" at bounding box center [494, 494] width 368 height 38
click at [430, 502] on input "9/1/2025" at bounding box center [494, 494] width 368 height 38
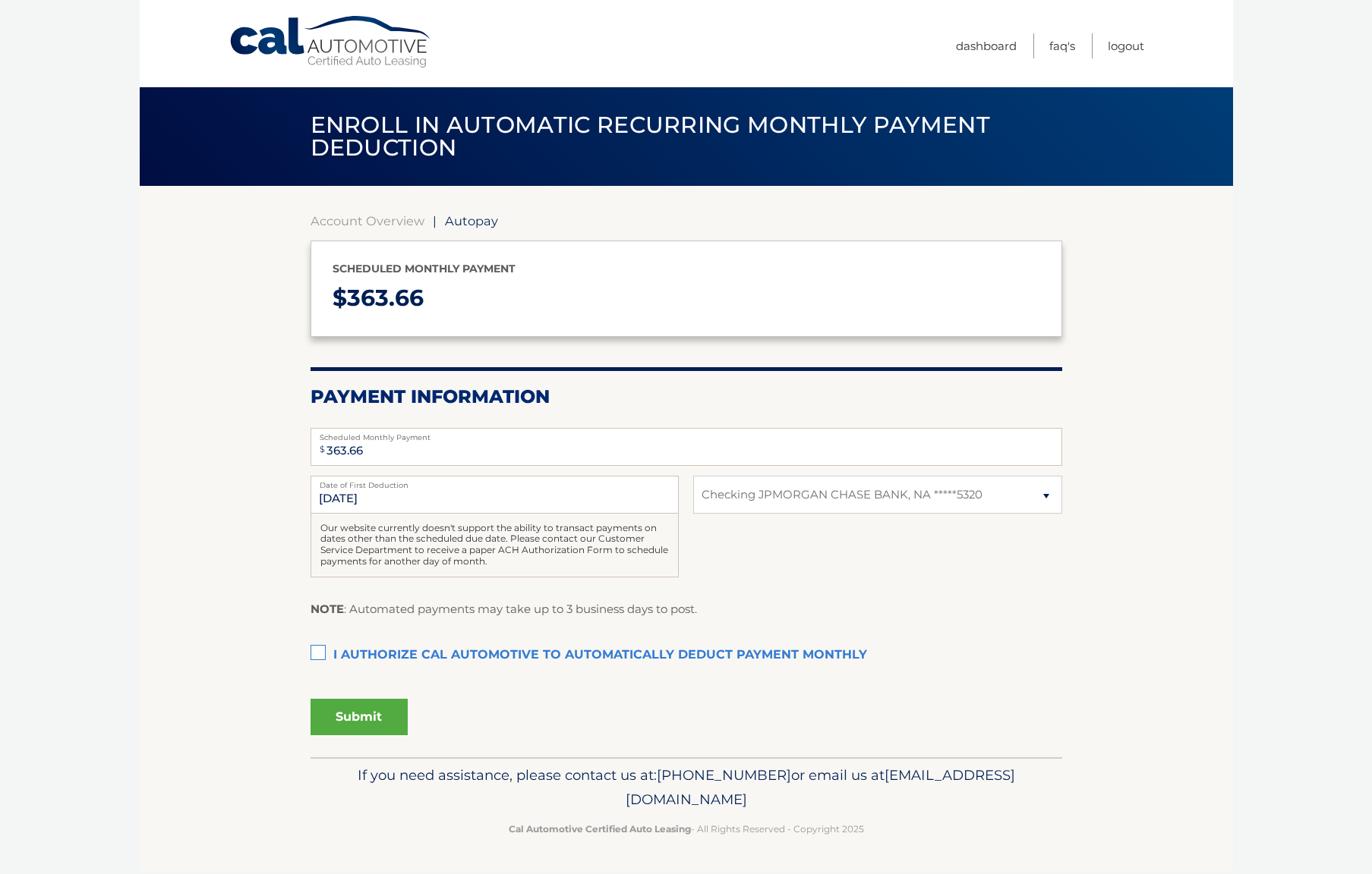
click at [315, 649] on label "I authorize cal automotive to automatically deduct payment monthly This checkbo…" at bounding box center [686, 655] width 751 height 30
click at [0, 0] on input "I authorize cal automotive to automatically deduct payment monthly This checkbo…" at bounding box center [0, 0] width 0 height 0
click at [359, 714] on button "Submit" at bounding box center [359, 717] width 97 height 36
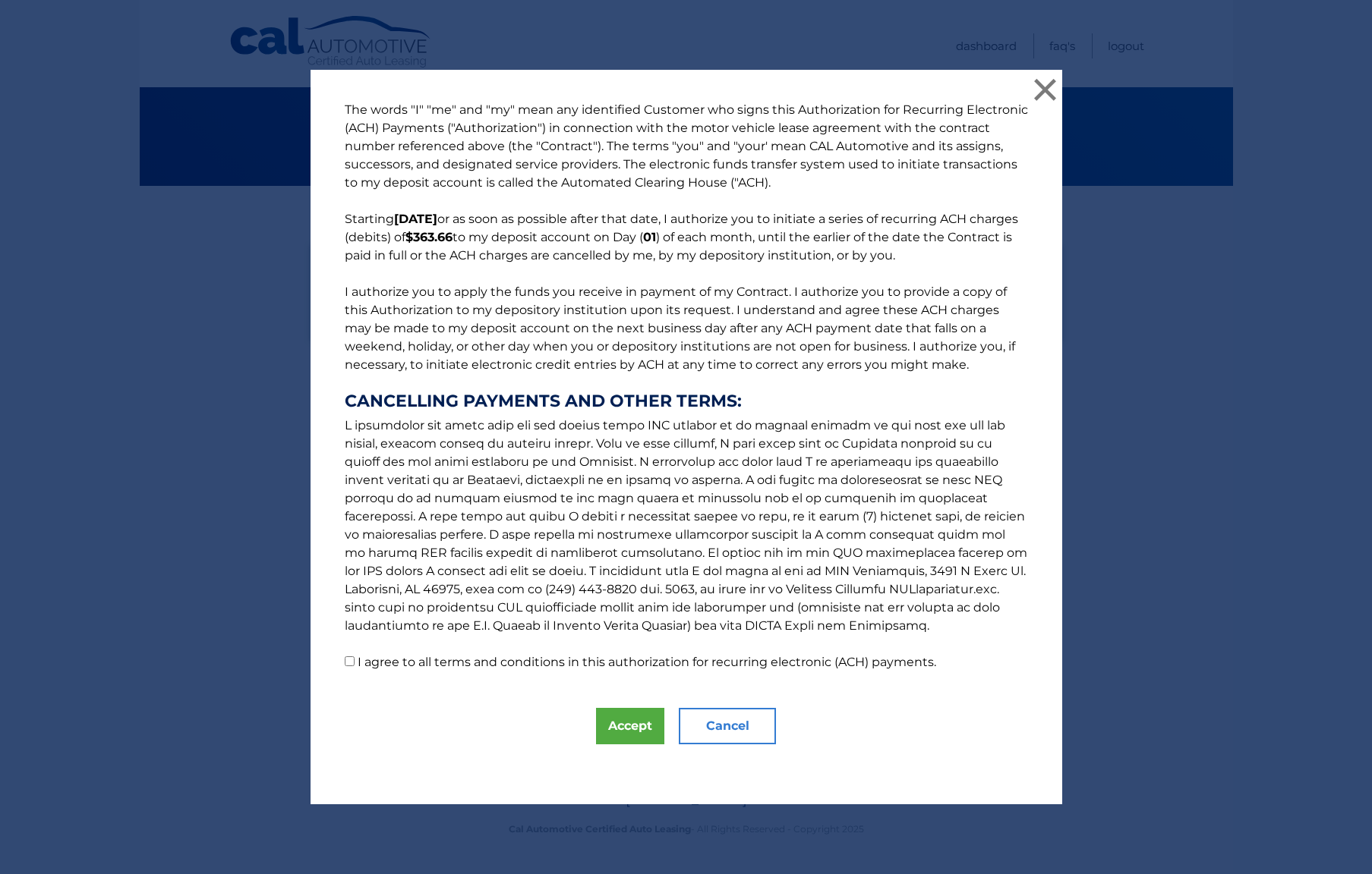
click at [349, 665] on input "I agree to all terms and conditions in this authorization for recurring electro…" at bounding box center [349, 661] width 10 height 10
checkbox input "true"
click at [637, 729] on button "Accept" at bounding box center [630, 726] width 68 height 36
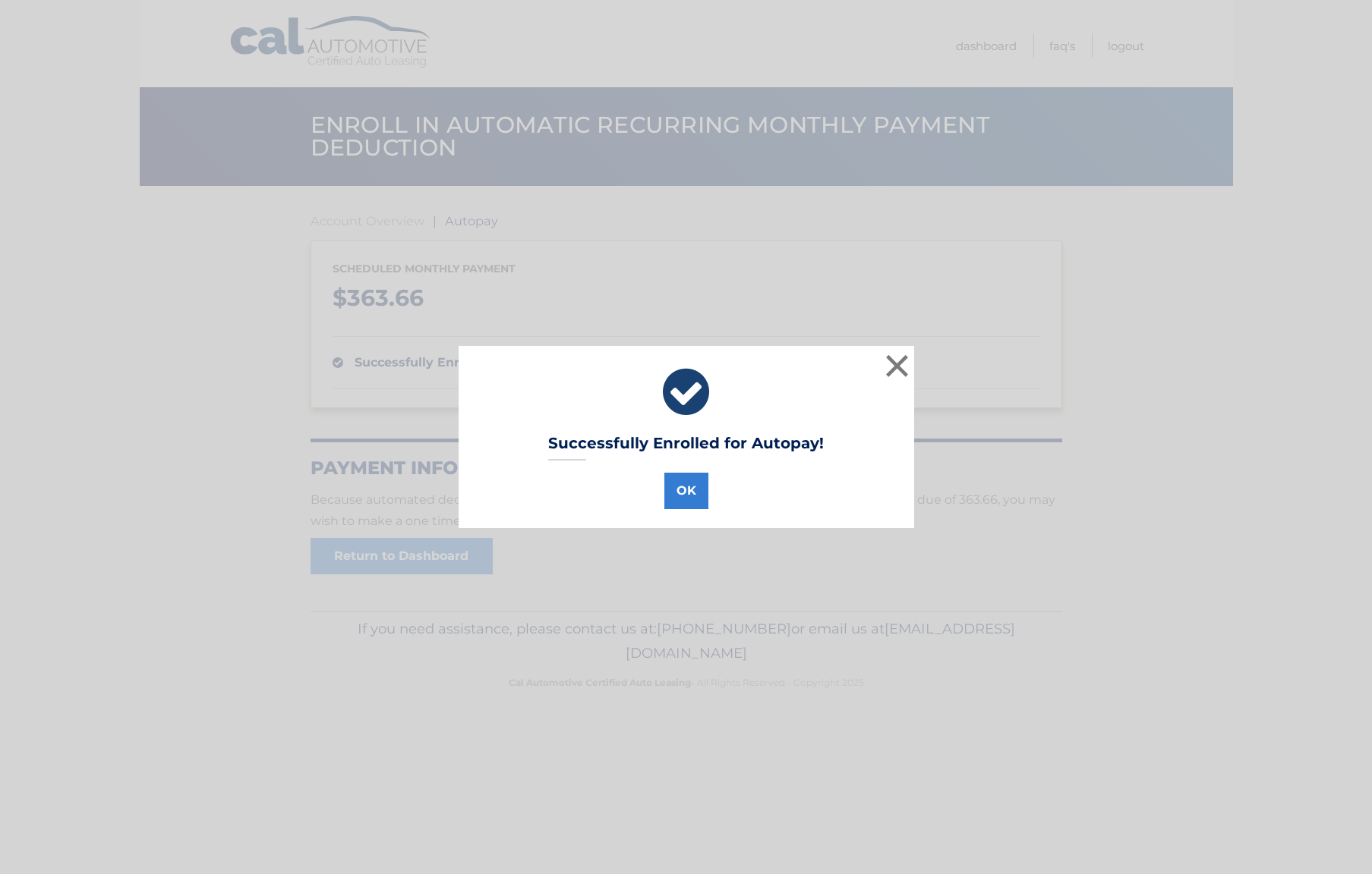
drag, startPoint x: 677, startPoint y: 491, endPoint x: 688, endPoint y: 488, distance: 11.4
click at [678, 490] on button "OK" at bounding box center [686, 491] width 44 height 36
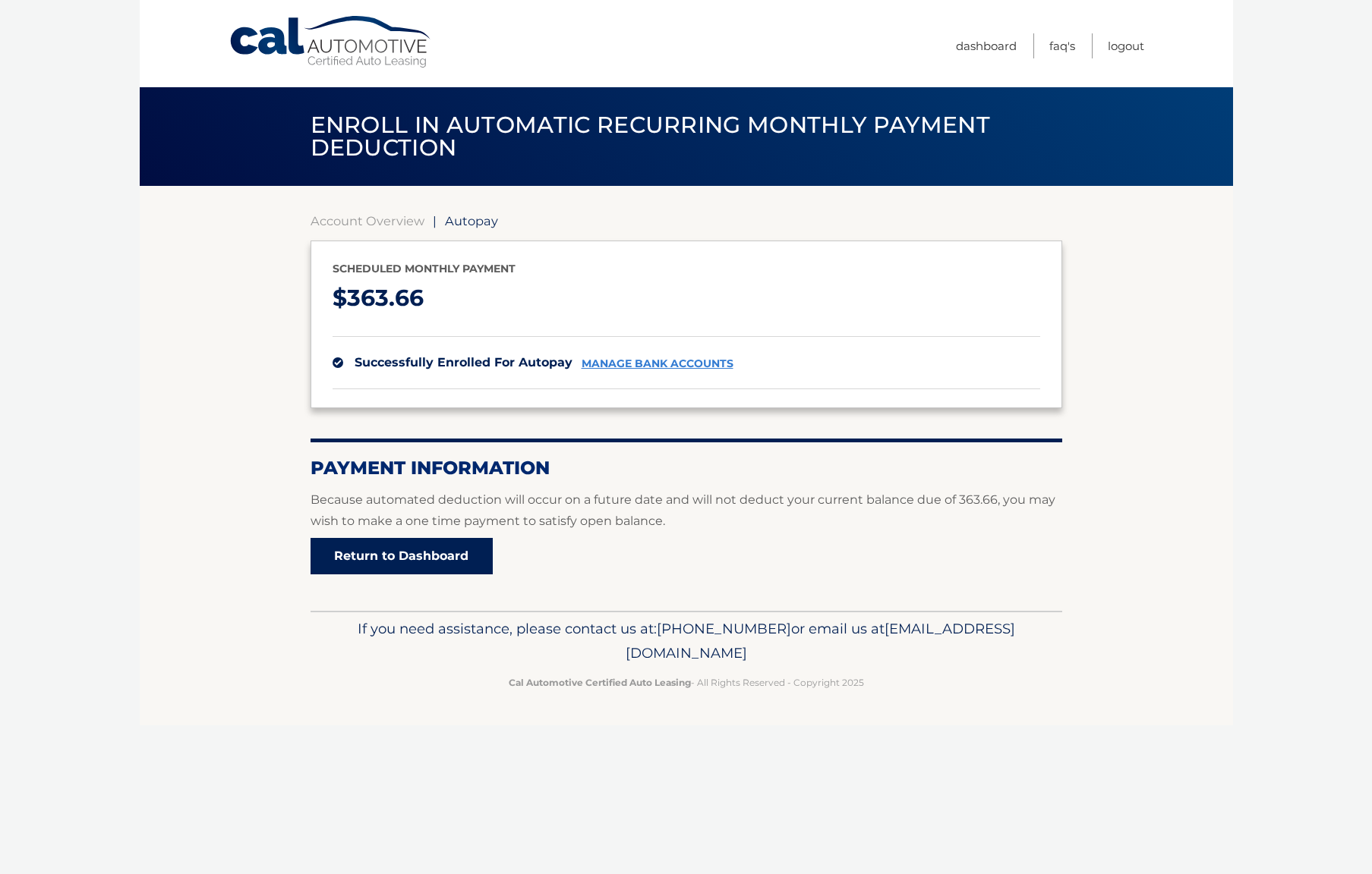
click at [370, 557] on link "Return to Dashboard" at bounding box center [401, 556] width 182 height 36
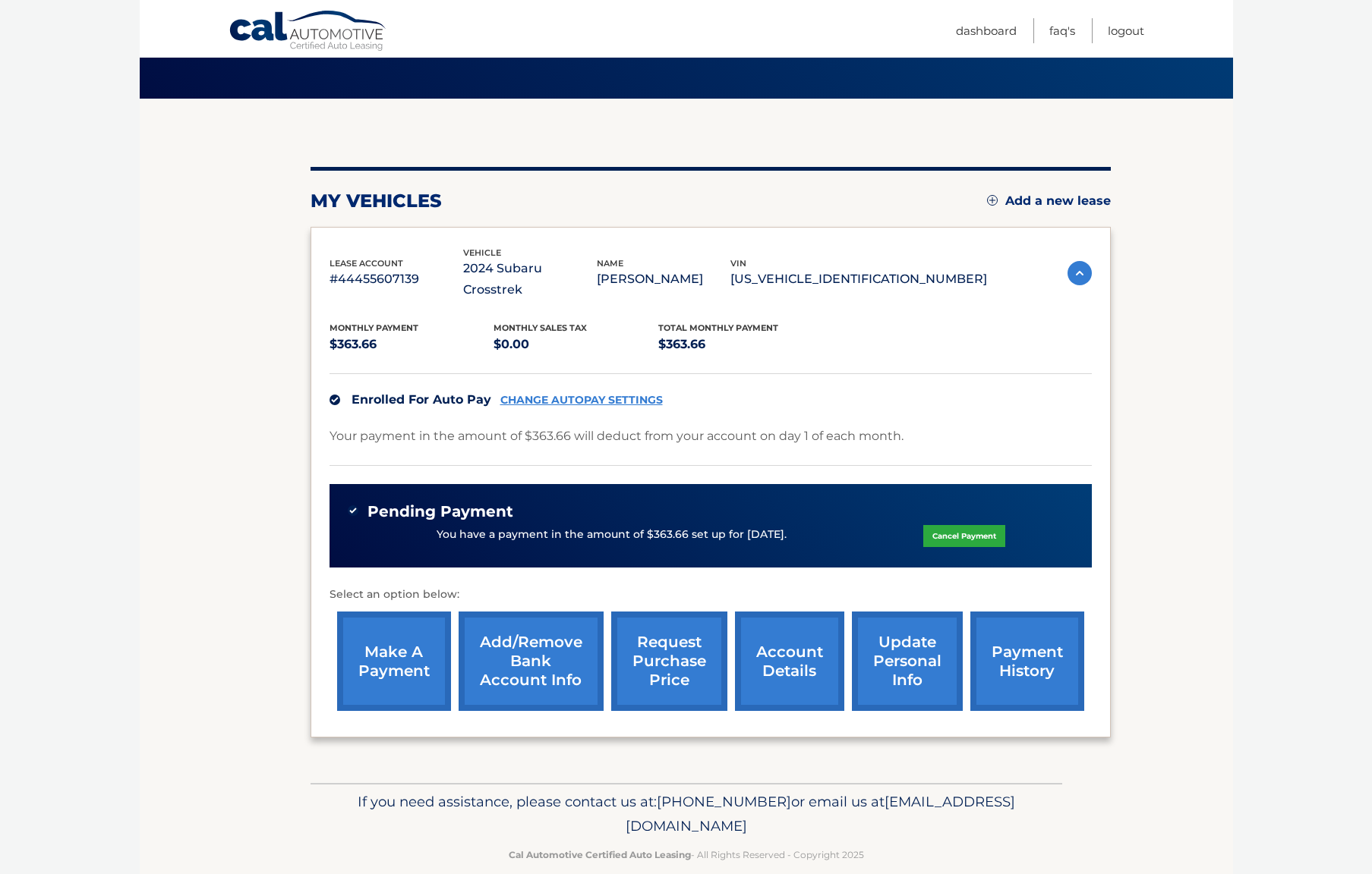
scroll to position [86, 0]
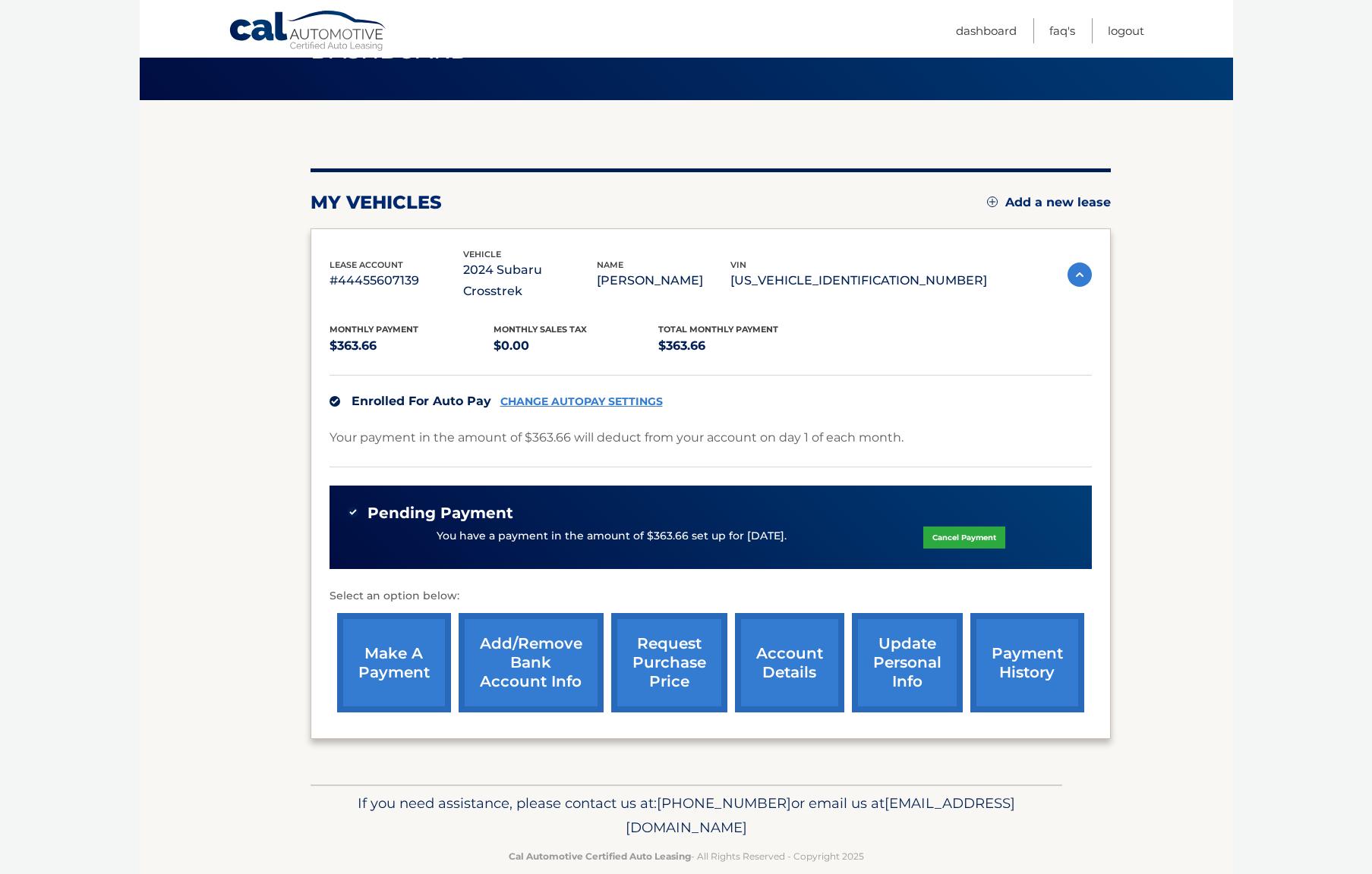
click at [660, 642] on link "request purchase price" at bounding box center [669, 663] width 116 height 100
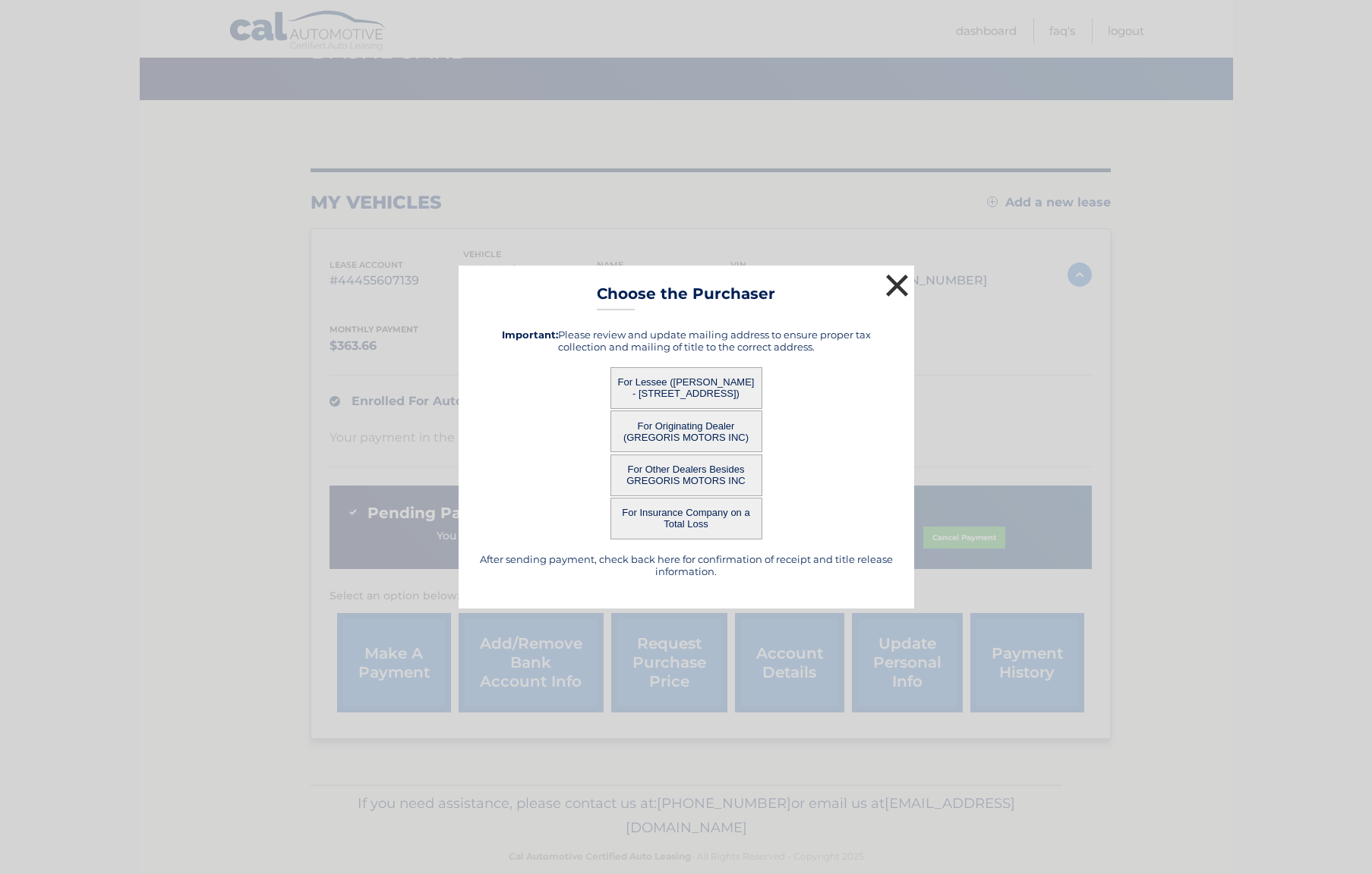
click at [895, 284] on button "×" at bounding box center [896, 284] width 30 height 30
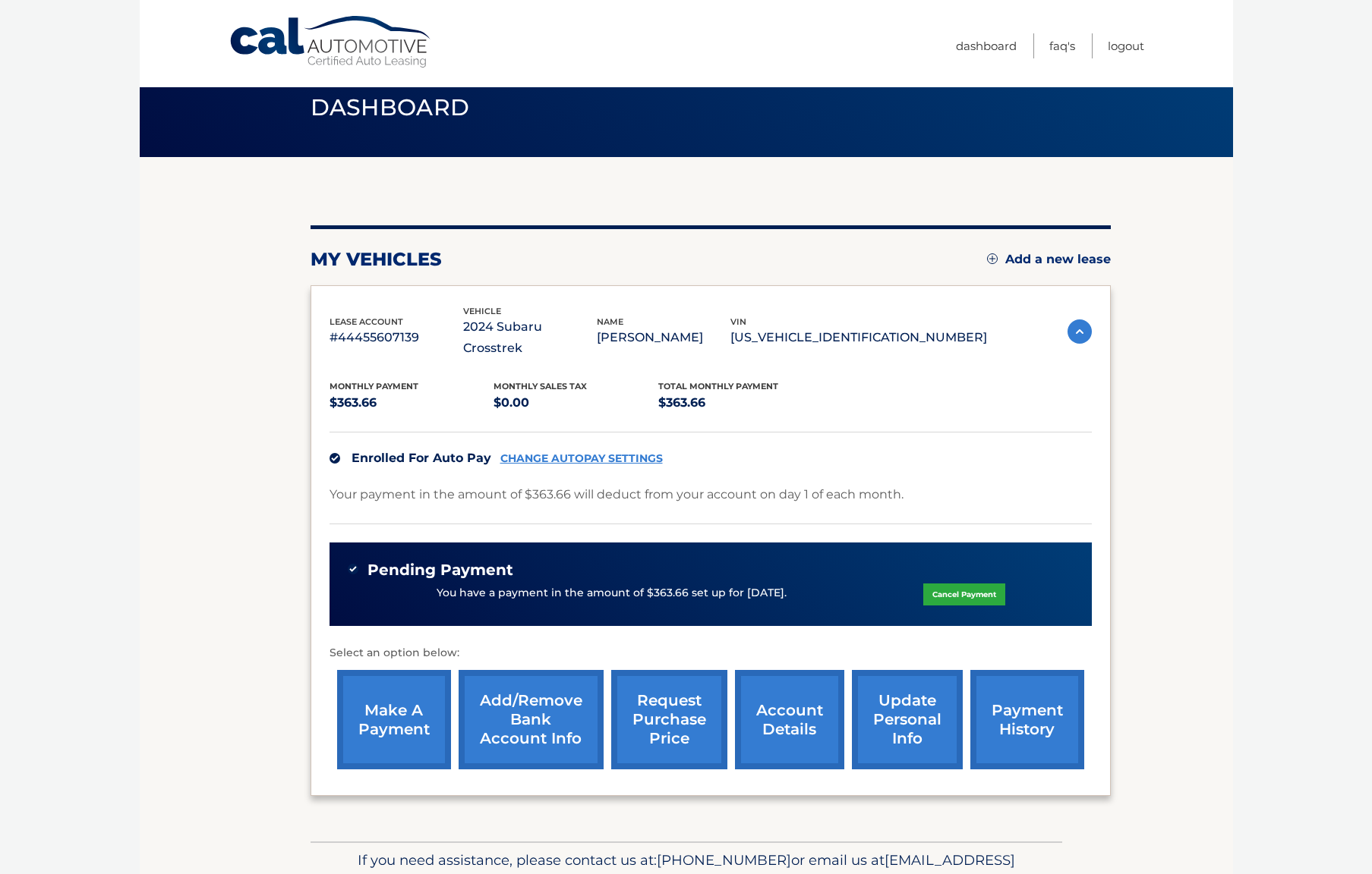
scroll to position [36, 0]
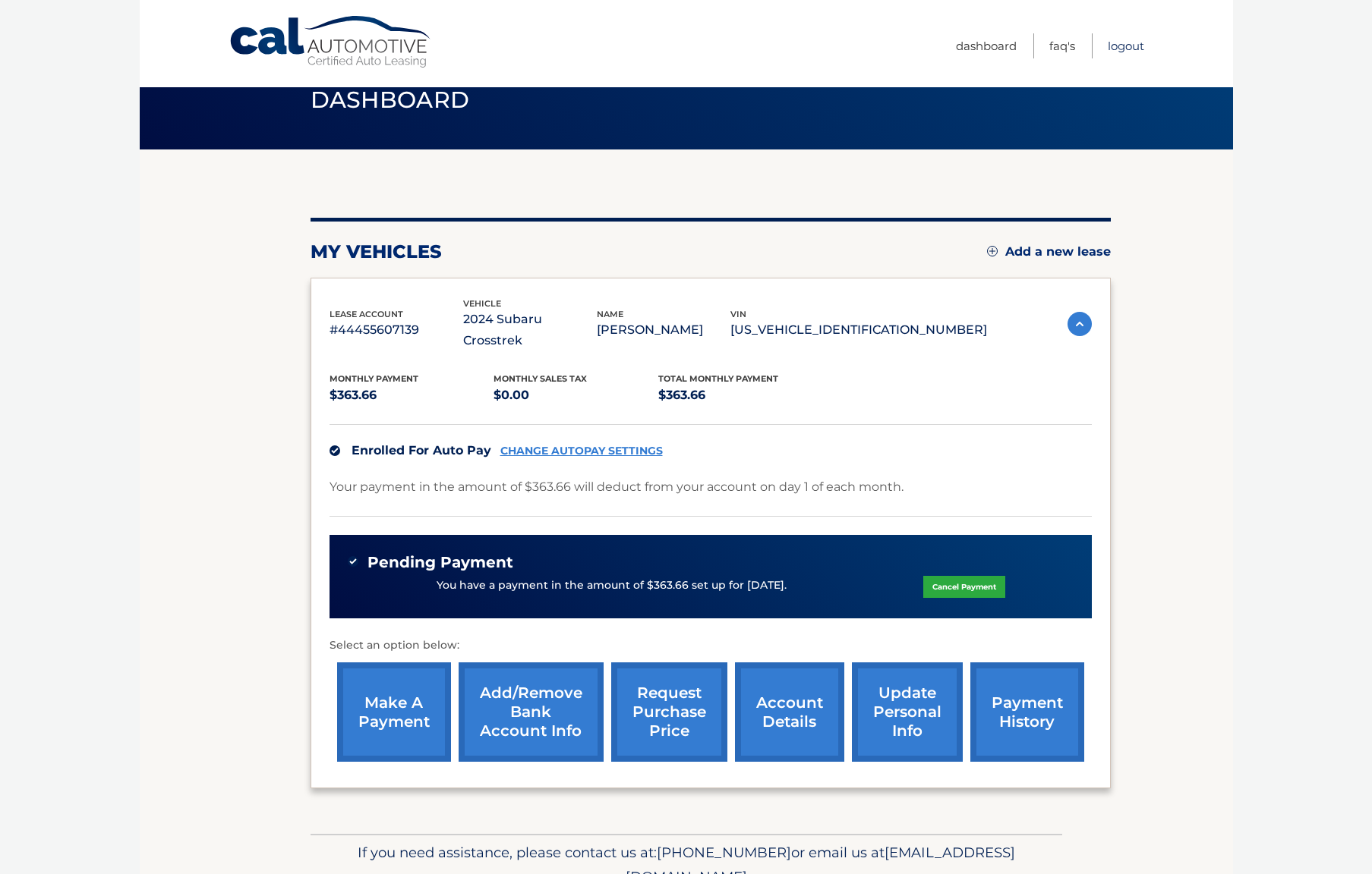
click at [1133, 47] on link "Logout" at bounding box center [1126, 45] width 36 height 25
